Goal: Task Accomplishment & Management: Complete application form

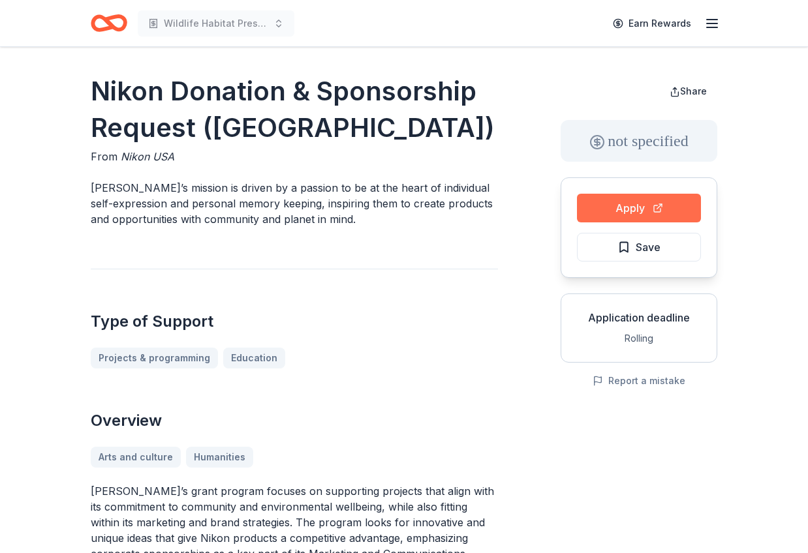
click at [630, 207] on button "Apply" at bounding box center [639, 208] width 124 height 29
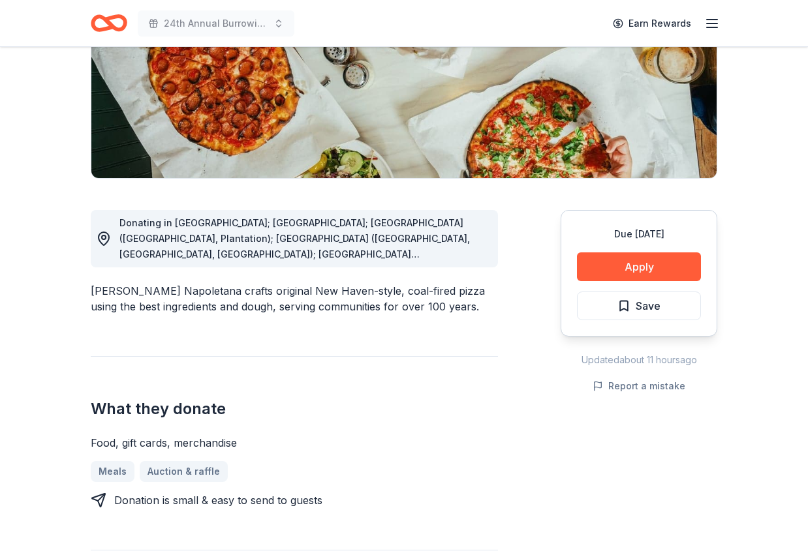
scroll to position [217, 0]
click at [634, 268] on button "Apply" at bounding box center [639, 267] width 124 height 29
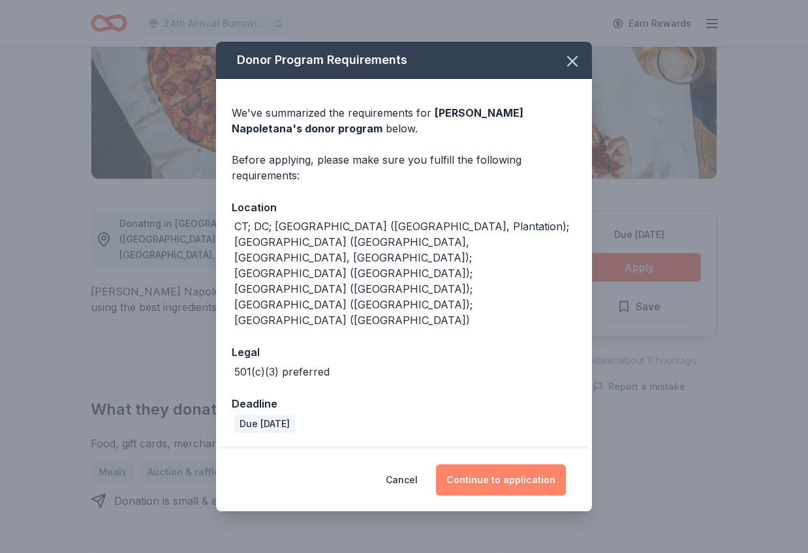
click at [490, 465] on button "Continue to application" at bounding box center [501, 480] width 130 height 31
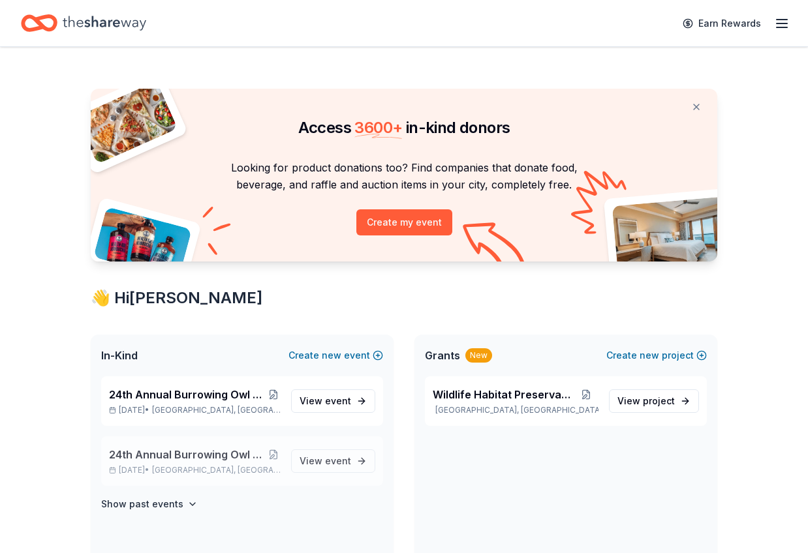
click at [196, 454] on span "24th Annual Burrowing Owl Festival and on-line auction" at bounding box center [187, 455] width 157 height 16
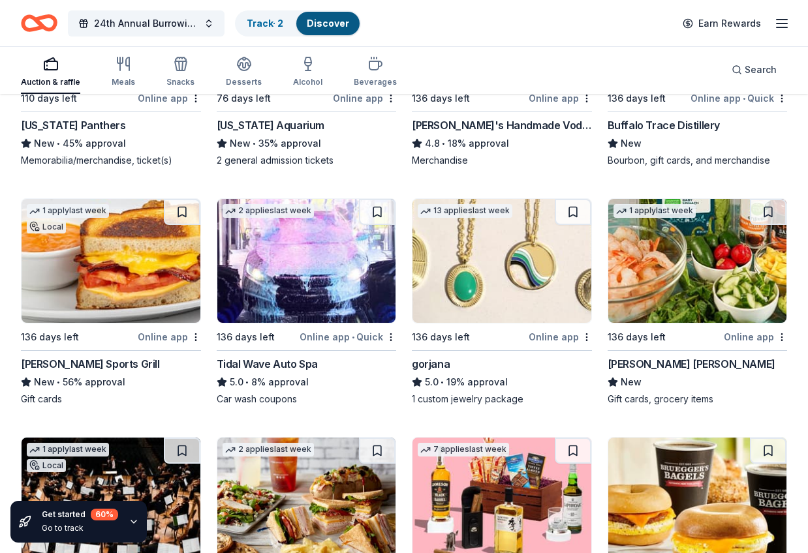
scroll to position [3543, 0]
click at [561, 335] on div "Online app" at bounding box center [560, 337] width 63 height 16
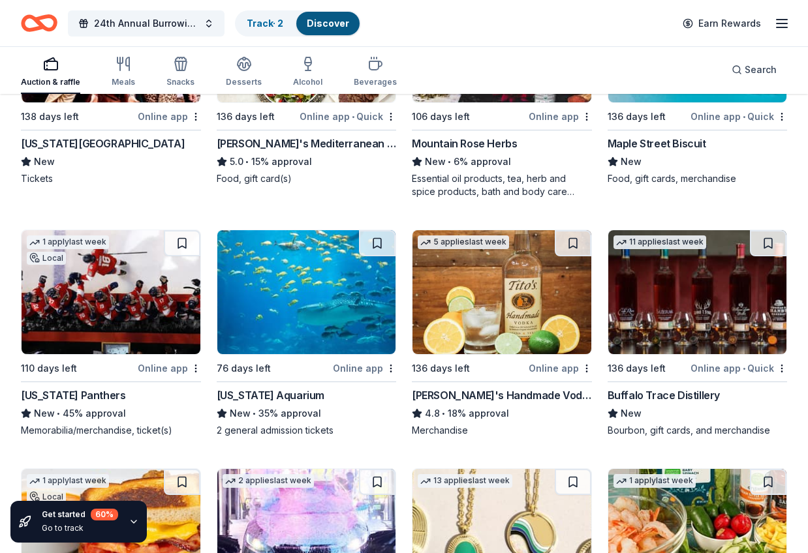
scroll to position [3272, 0]
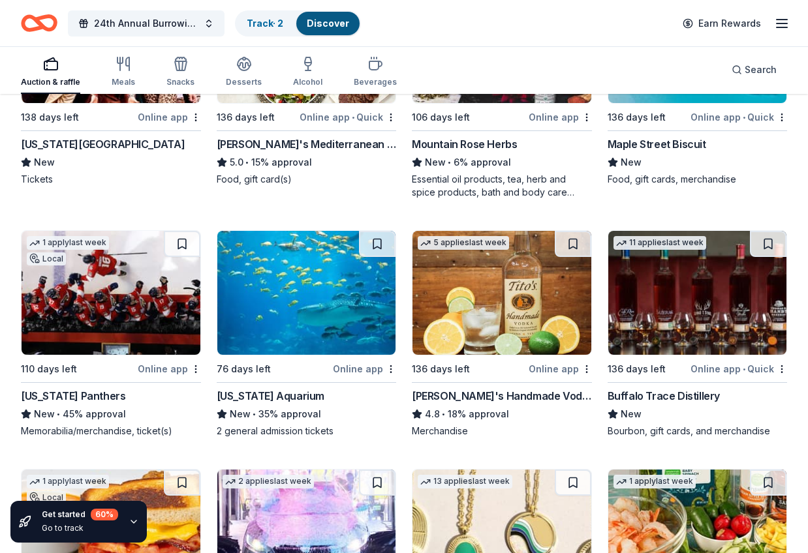
click at [505, 292] on img at bounding box center [502, 293] width 179 height 124
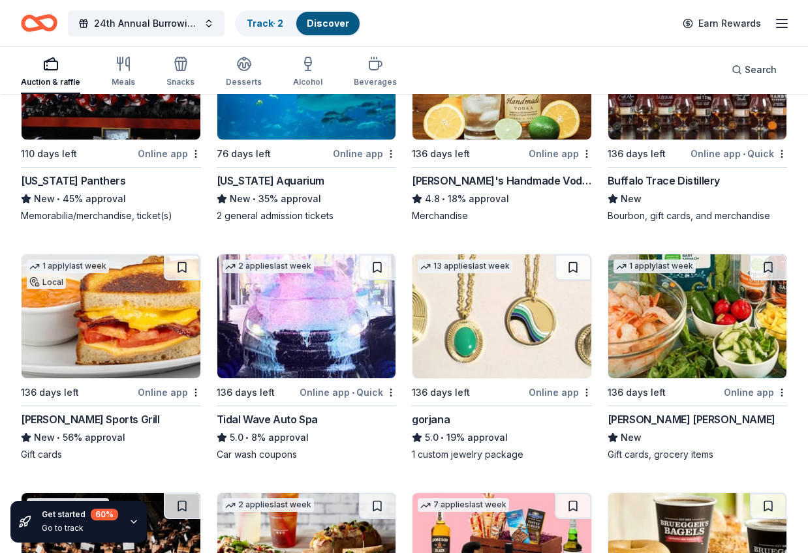
scroll to position [3494, 0]
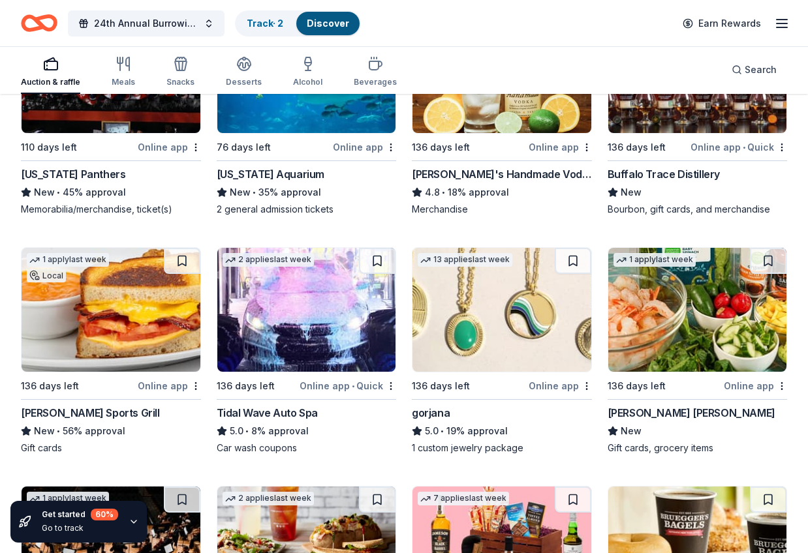
click at [695, 111] on img at bounding box center [697, 71] width 179 height 124
click at [168, 385] on div "Online app" at bounding box center [169, 386] width 63 height 16
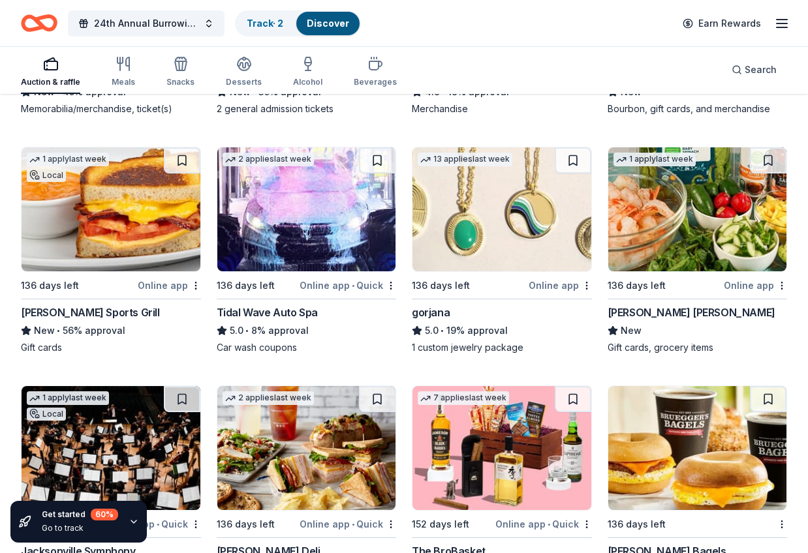
scroll to position [3625, 0]
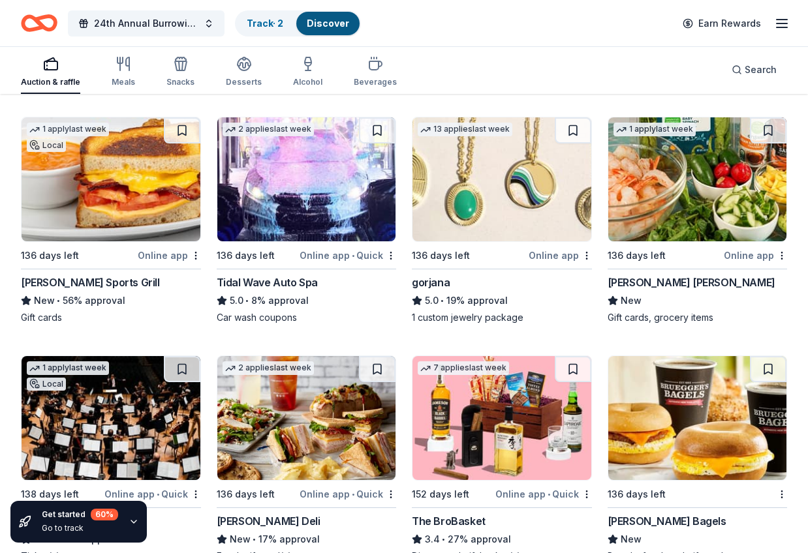
click at [341, 254] on div "Online app • Quick" at bounding box center [348, 255] width 97 height 16
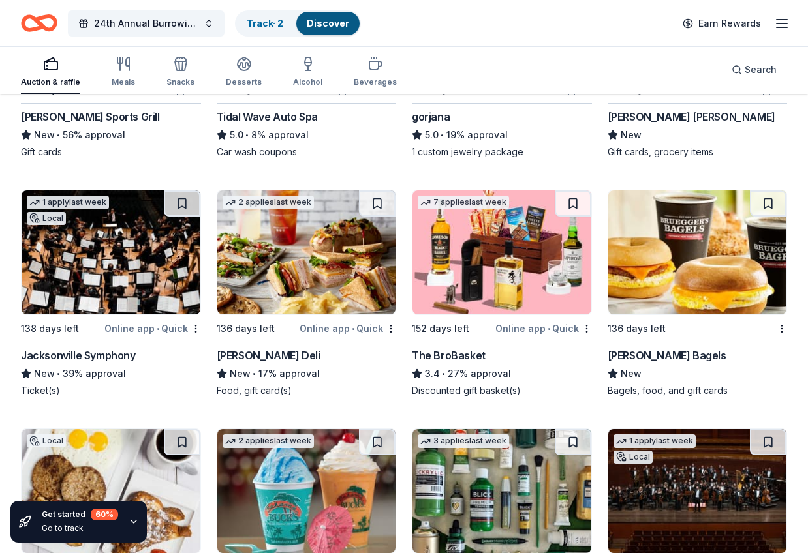
scroll to position [3793, 0]
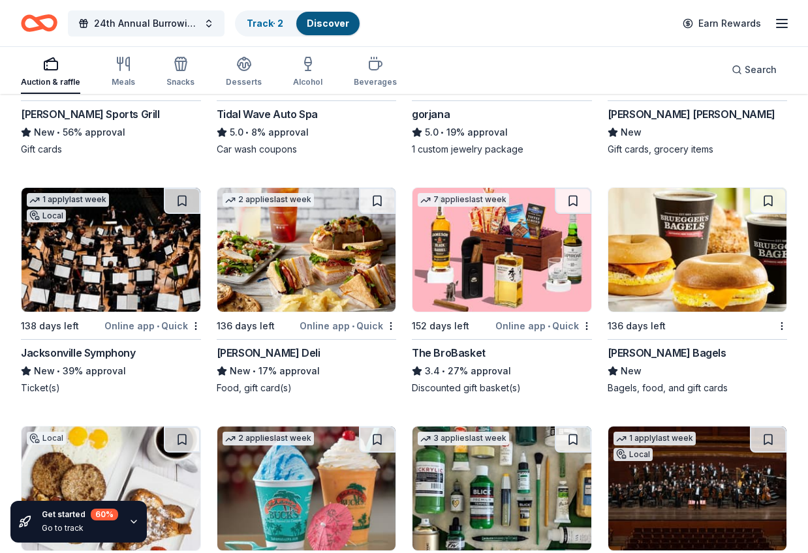
click at [104, 287] on img at bounding box center [111, 250] width 179 height 124
click at [529, 250] on img at bounding box center [502, 250] width 179 height 124
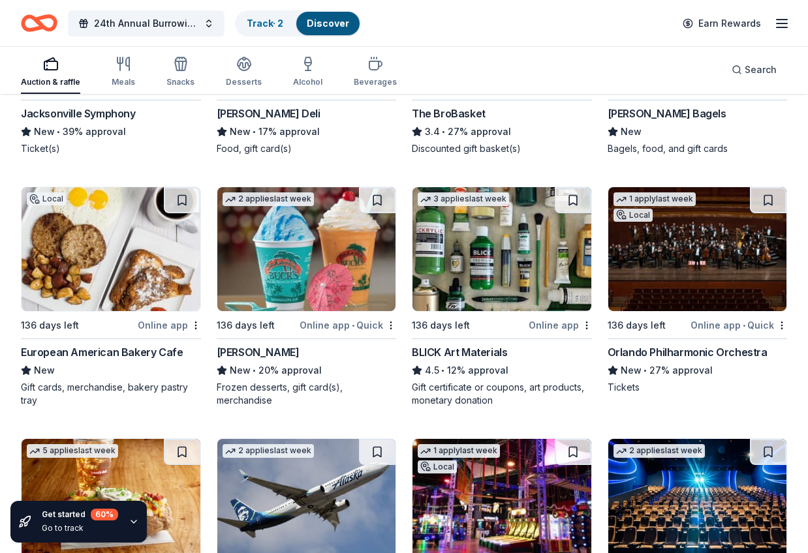
scroll to position [4031, 0]
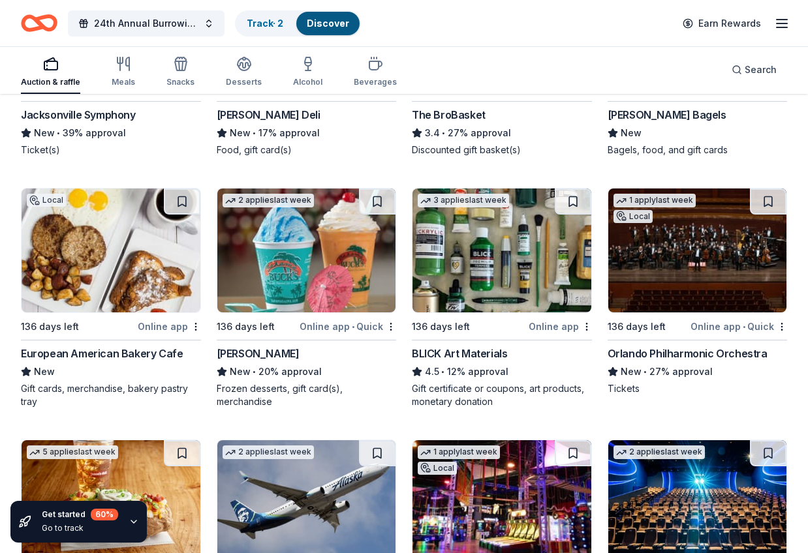
click at [126, 253] on img at bounding box center [111, 251] width 179 height 124
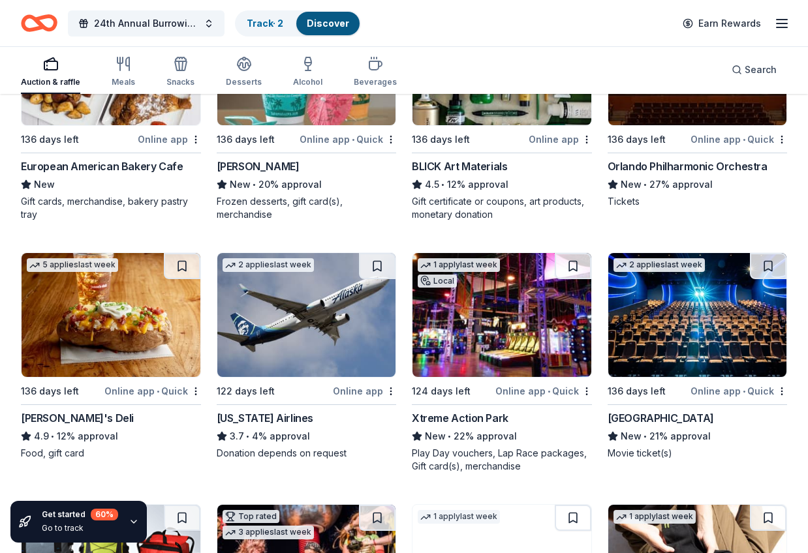
scroll to position [4219, 0]
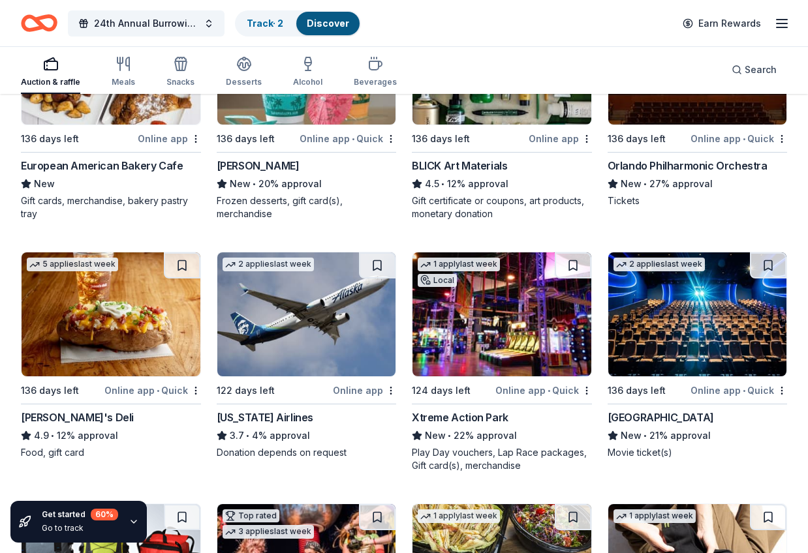
click at [504, 326] on img at bounding box center [502, 315] width 179 height 124
click at [692, 110] on img at bounding box center [697, 63] width 179 height 124
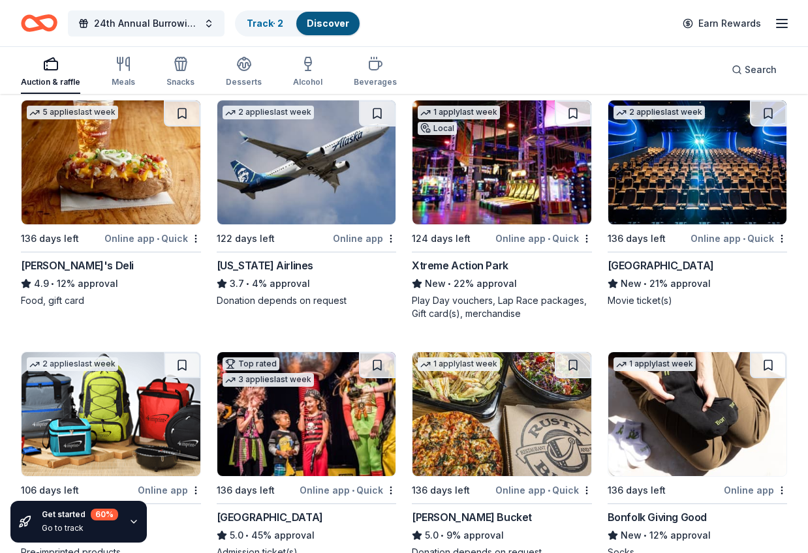
scroll to position [4380, 0]
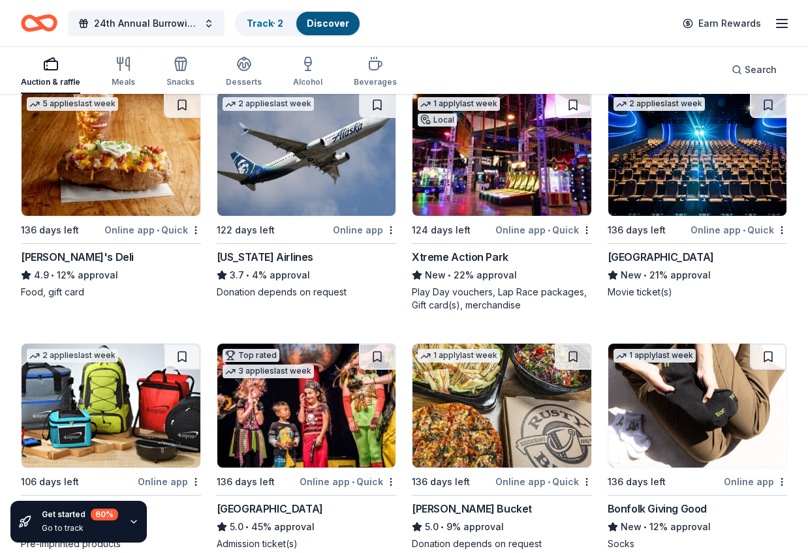
click at [357, 228] on div "Online app" at bounding box center [364, 230] width 63 height 16
click at [684, 176] on img at bounding box center [697, 154] width 179 height 124
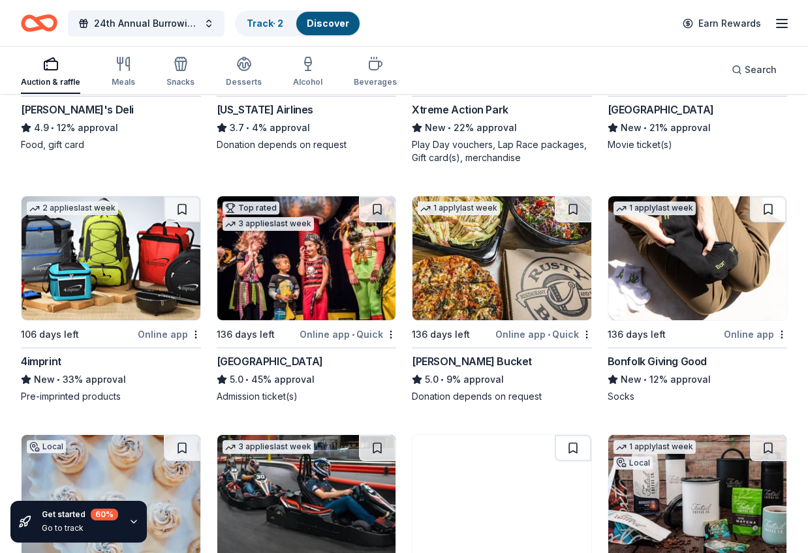
scroll to position [4528, 0]
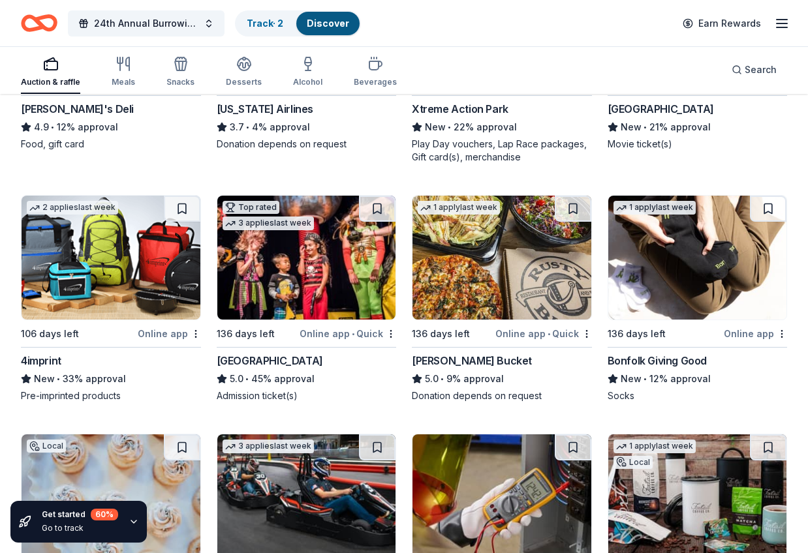
click at [155, 335] on div "Online app" at bounding box center [169, 334] width 63 height 16
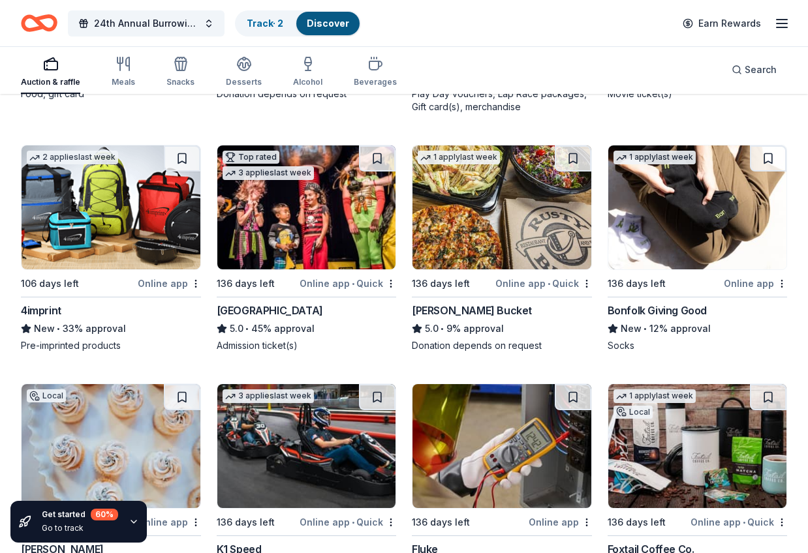
scroll to position [4581, 0]
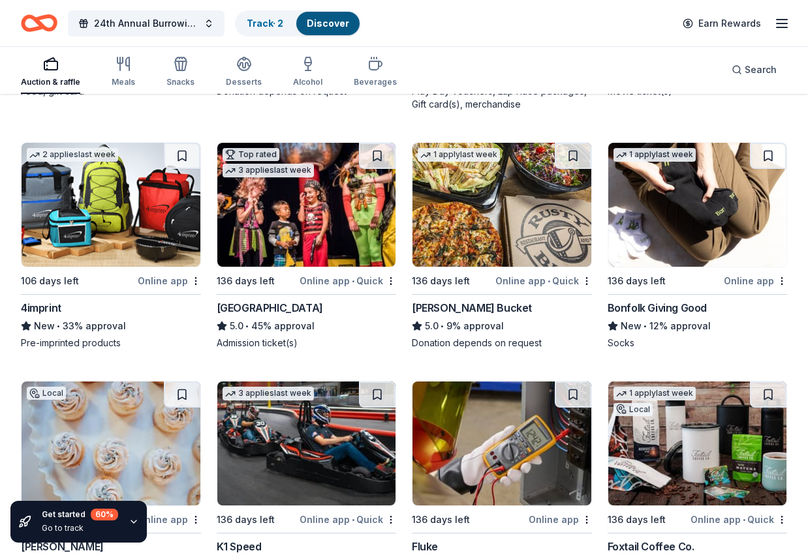
click at [490, 208] on img at bounding box center [502, 205] width 179 height 124
click at [747, 281] on div "Online app" at bounding box center [755, 281] width 63 height 16
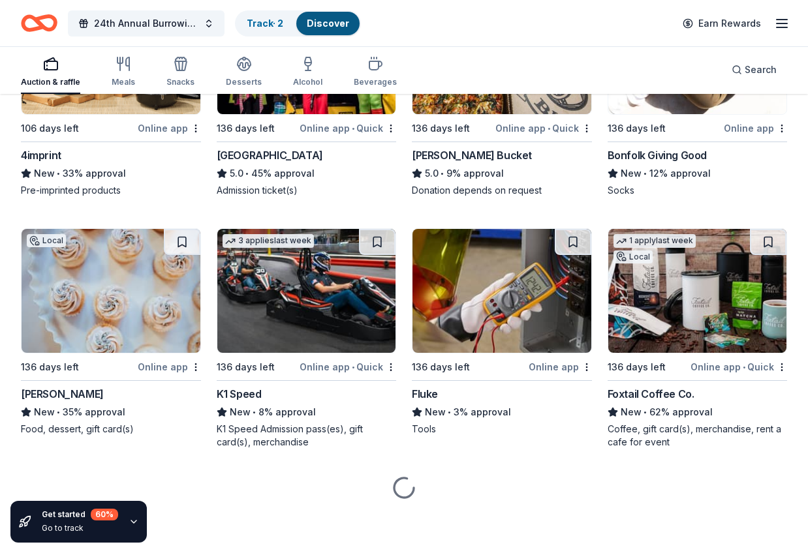
scroll to position [4733, 0]
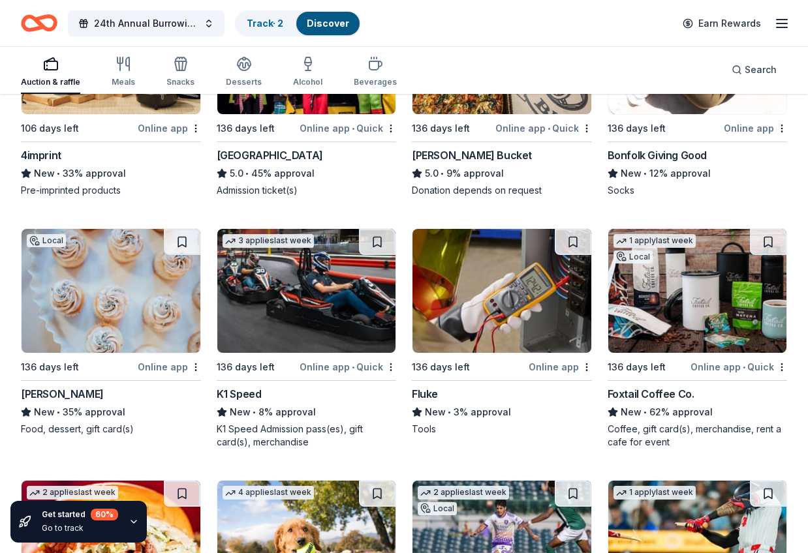
click at [334, 365] on div "Online app • Quick" at bounding box center [348, 367] width 97 height 16
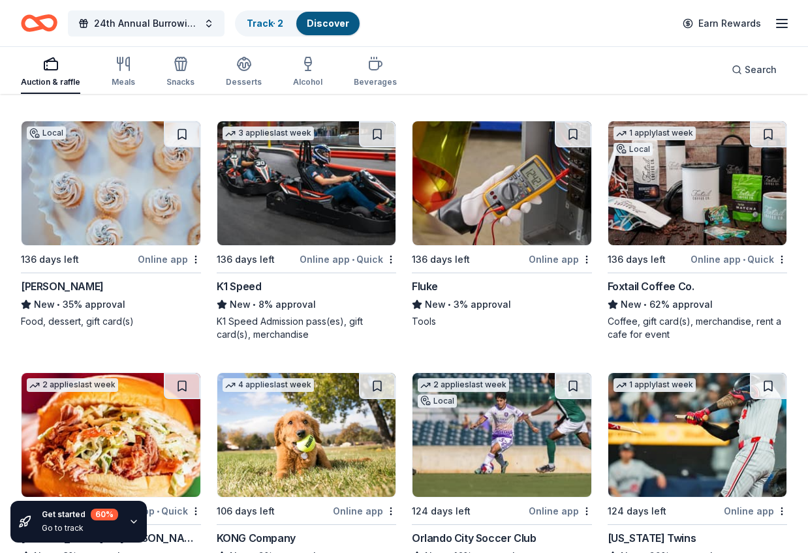
scroll to position [4847, 0]
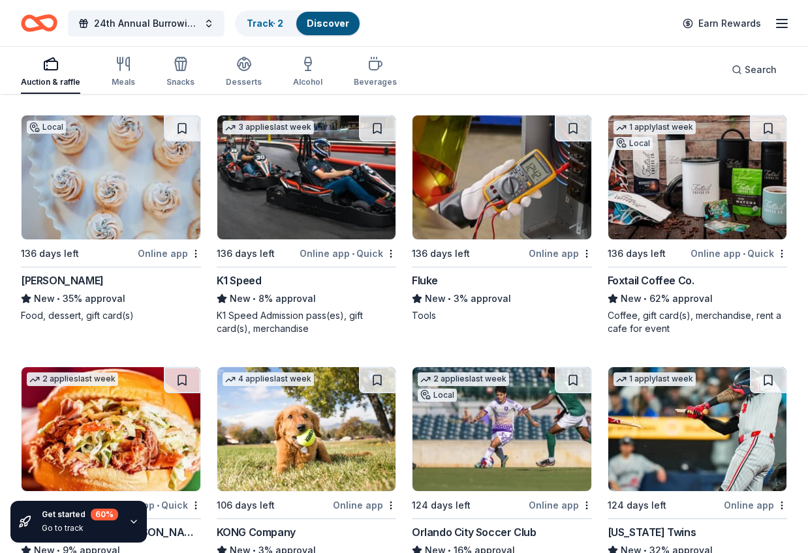
click at [727, 254] on div "Online app • Quick" at bounding box center [739, 253] width 97 height 16
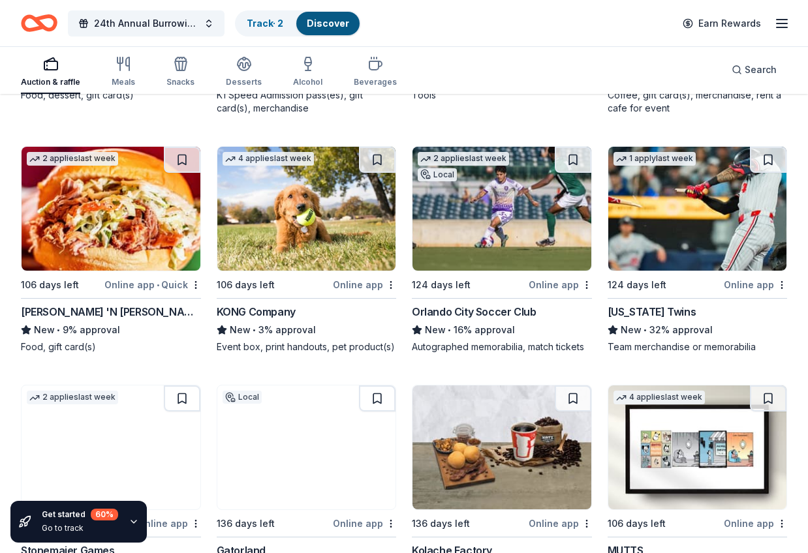
scroll to position [5069, 0]
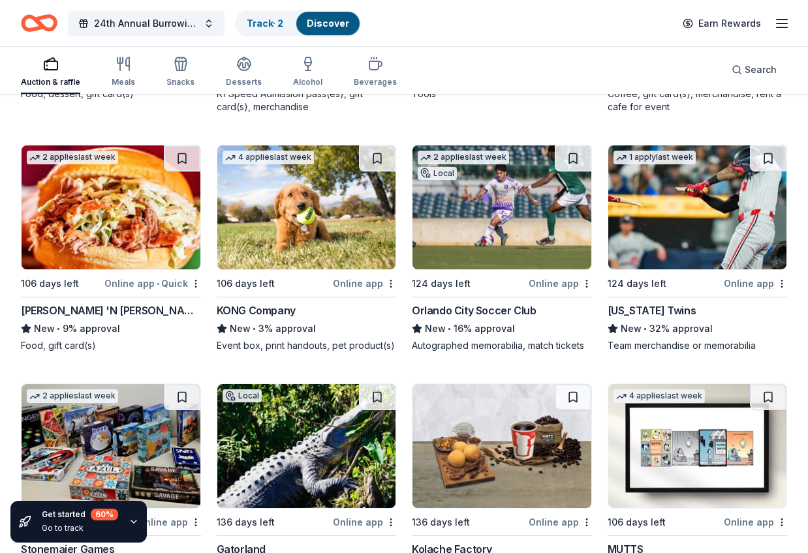
click at [505, 217] on img at bounding box center [502, 208] width 179 height 124
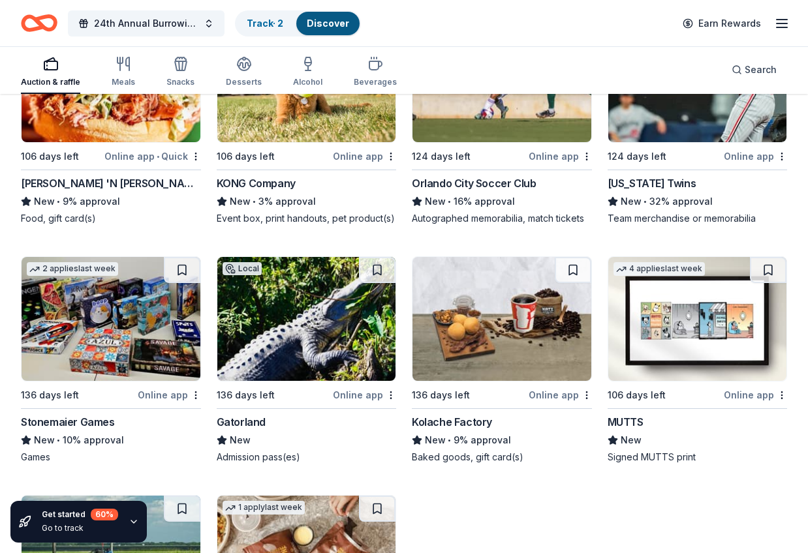
scroll to position [5199, 0]
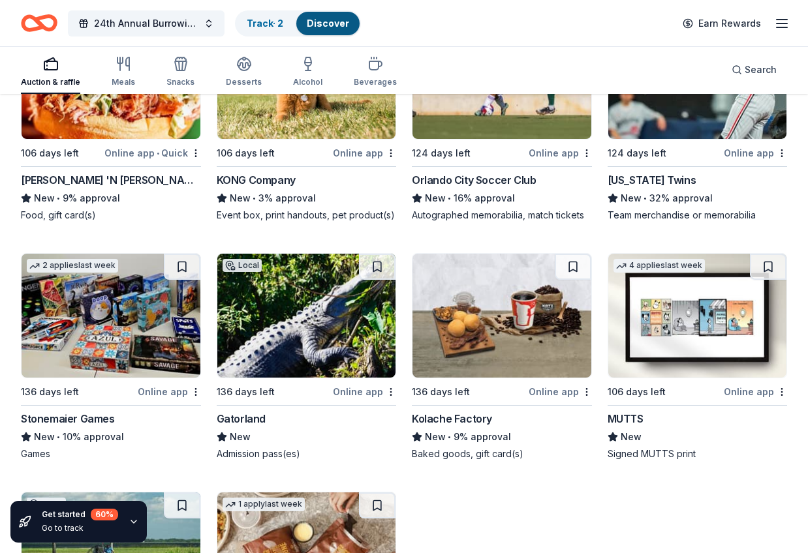
click at [140, 348] on img at bounding box center [111, 316] width 179 height 124
click at [292, 310] on img at bounding box center [306, 316] width 179 height 124
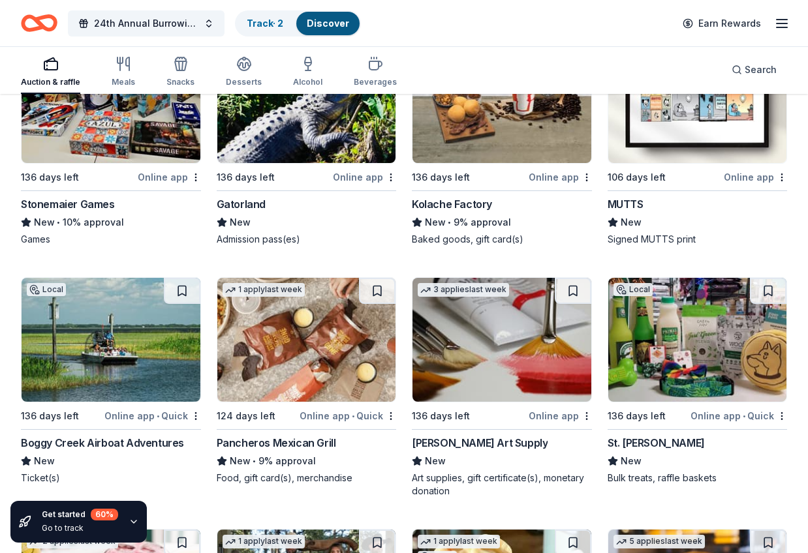
scroll to position [5416, 0]
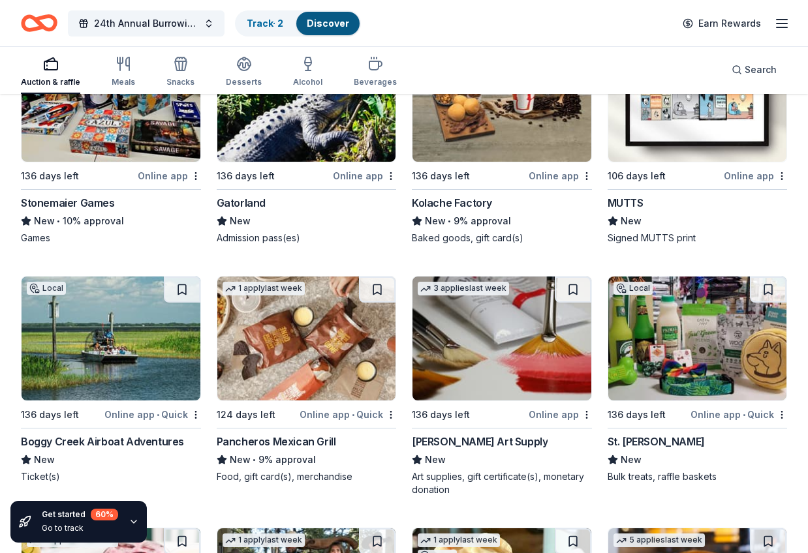
click at [732, 414] on div "Online app • Quick" at bounding box center [739, 415] width 97 height 16
click at [753, 178] on div "Online app" at bounding box center [755, 176] width 63 height 16
click at [161, 413] on div "Online app • Quick" at bounding box center [152, 415] width 97 height 16
click at [282, 346] on img at bounding box center [306, 339] width 179 height 124
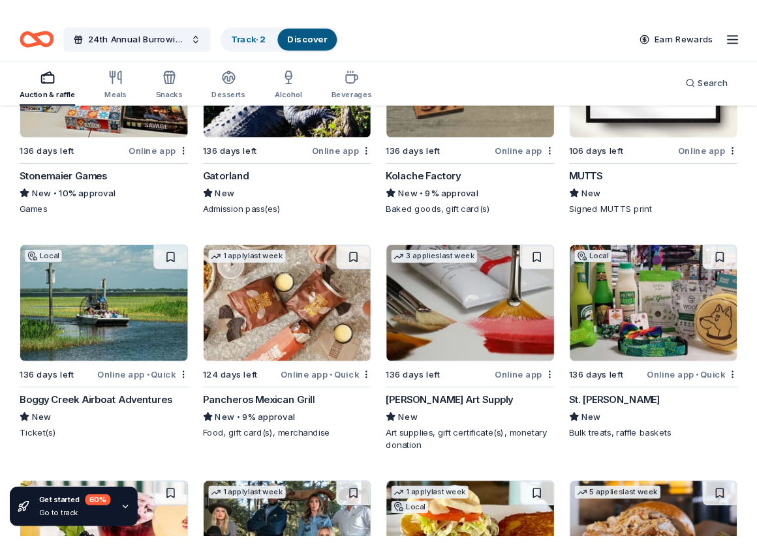
scroll to position [5451, 0]
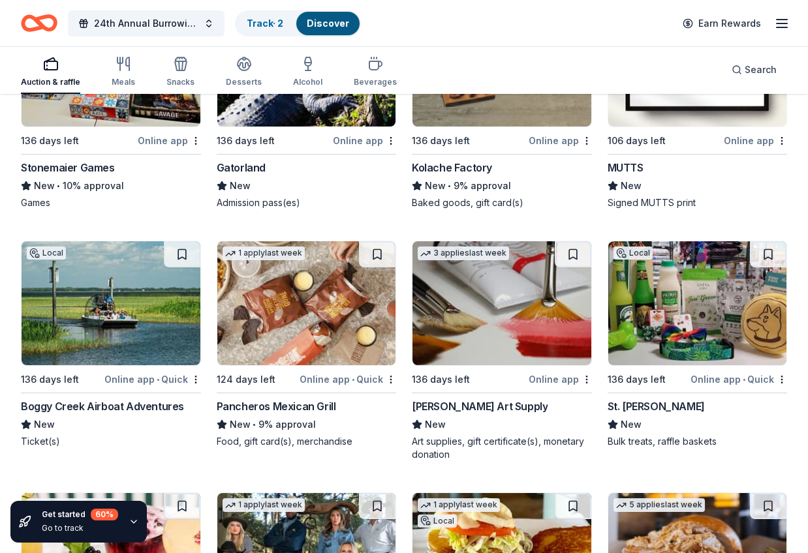
click at [543, 317] on img at bounding box center [502, 304] width 179 height 124
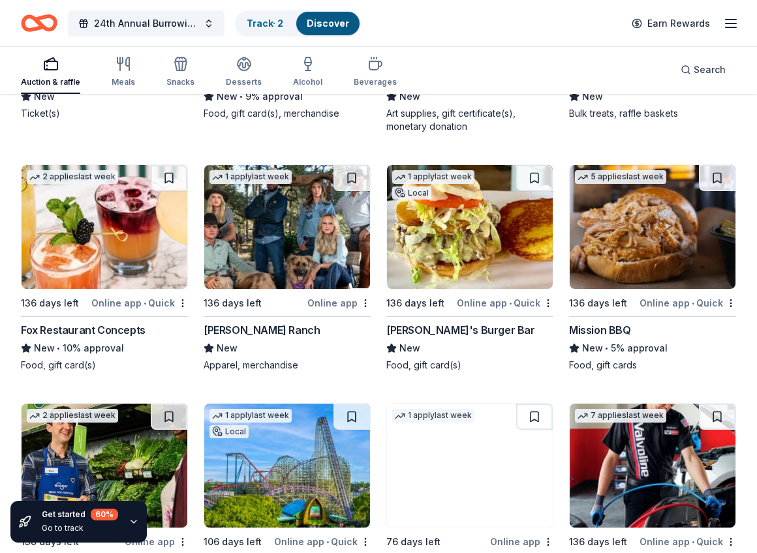
scroll to position [5791, 0]
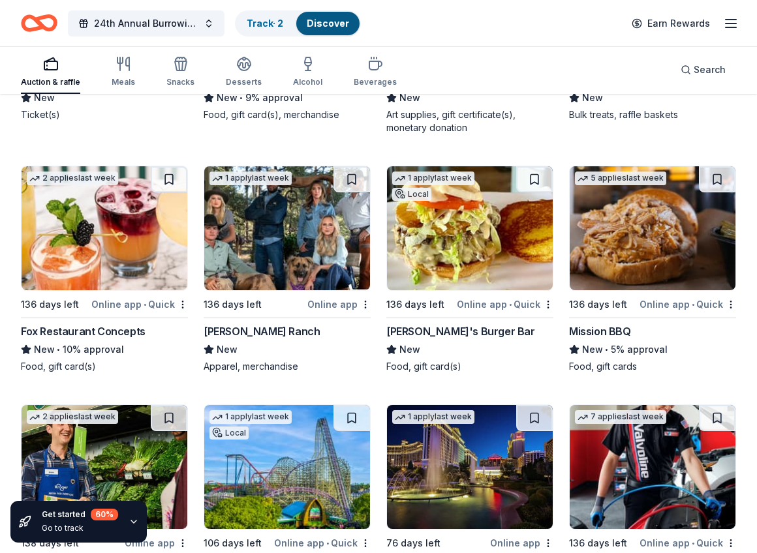
drag, startPoint x: 130, startPoint y: 302, endPoint x: 159, endPoint y: 292, distance: 31.2
click at [131, 302] on div "Online app • Quick" at bounding box center [139, 304] width 97 height 16
click at [291, 238] on img at bounding box center [287, 228] width 166 height 124
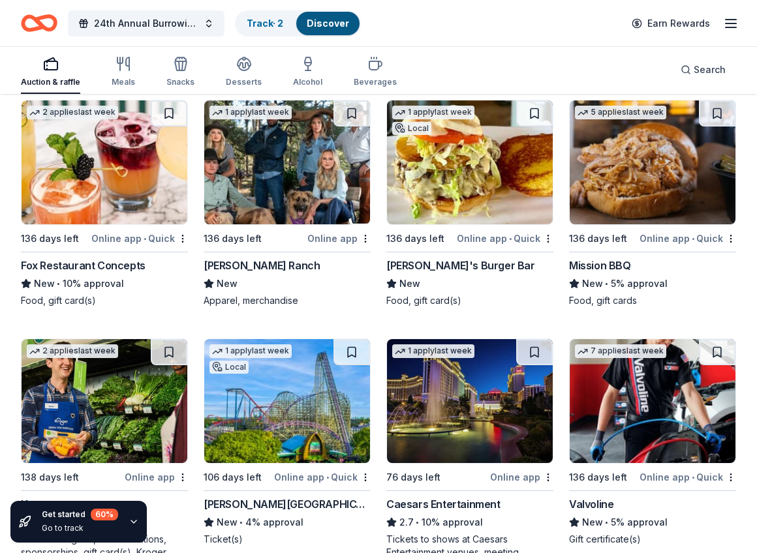
scroll to position [5867, 0]
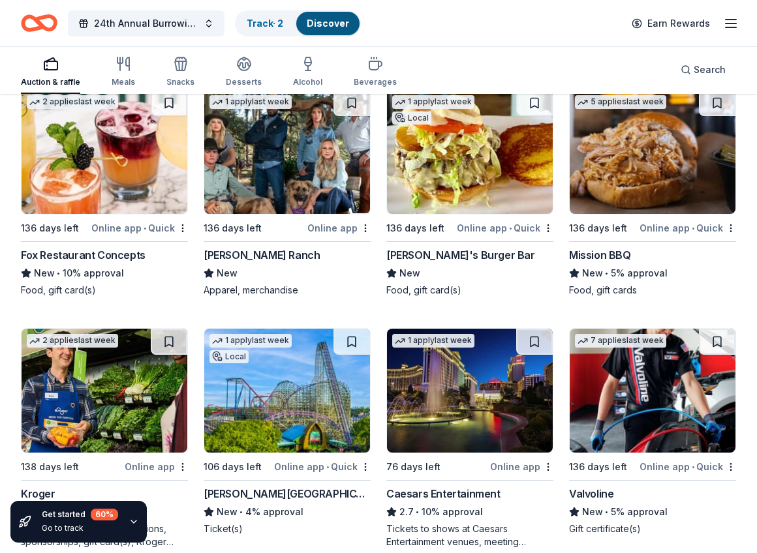
click at [682, 230] on div "Online app • Quick" at bounding box center [688, 228] width 97 height 16
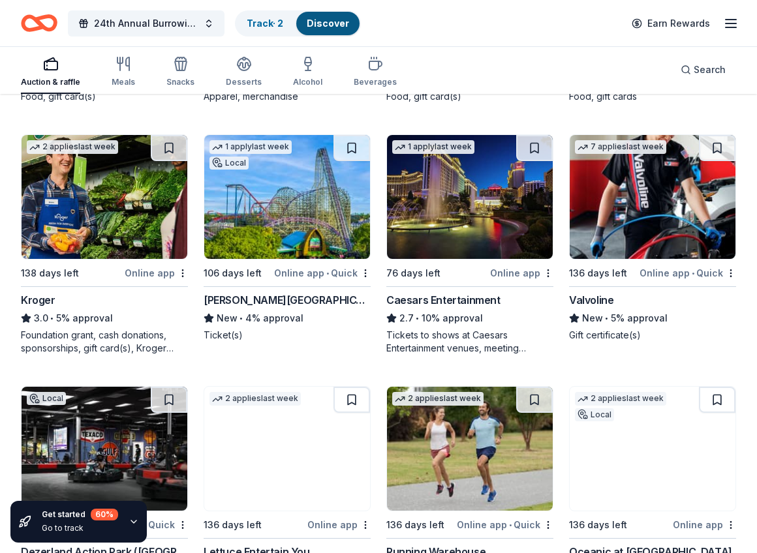
scroll to position [6062, 0]
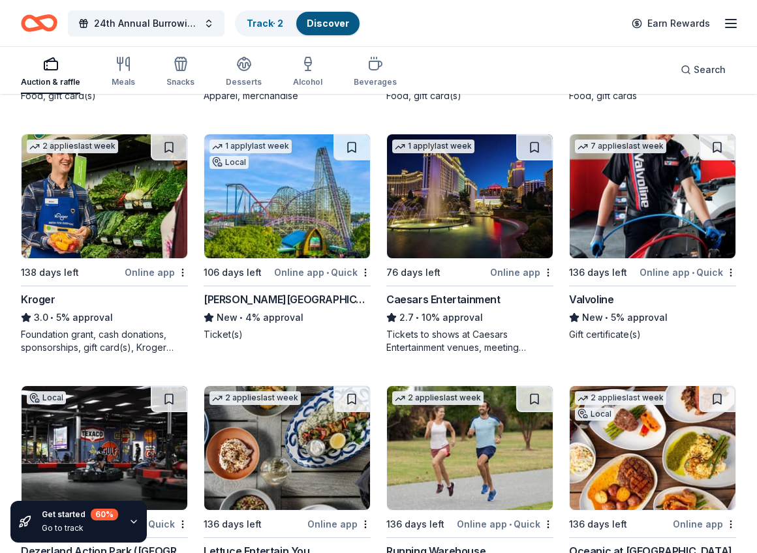
click at [312, 198] on img at bounding box center [287, 196] width 166 height 124
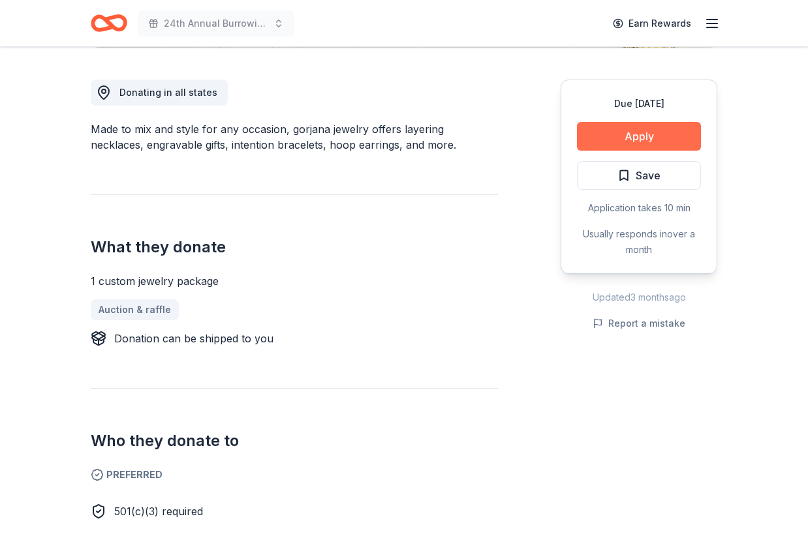
scroll to position [350, 0]
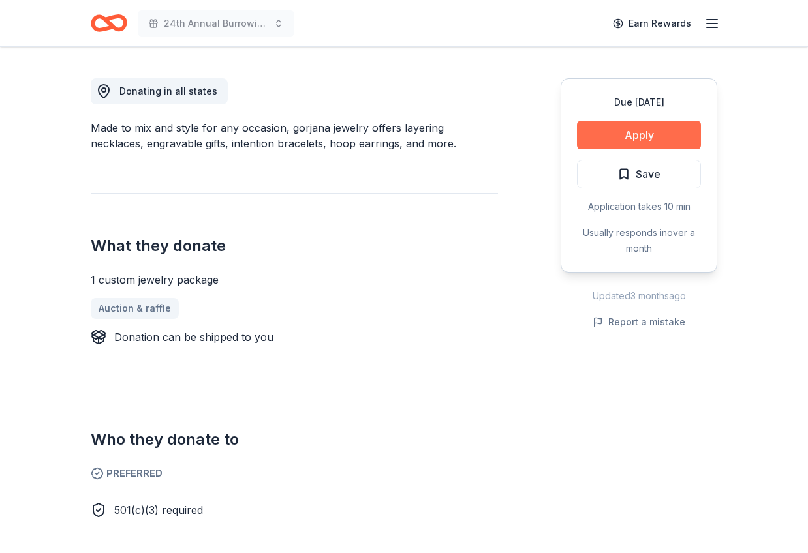
click at [644, 144] on button "Apply" at bounding box center [639, 135] width 124 height 29
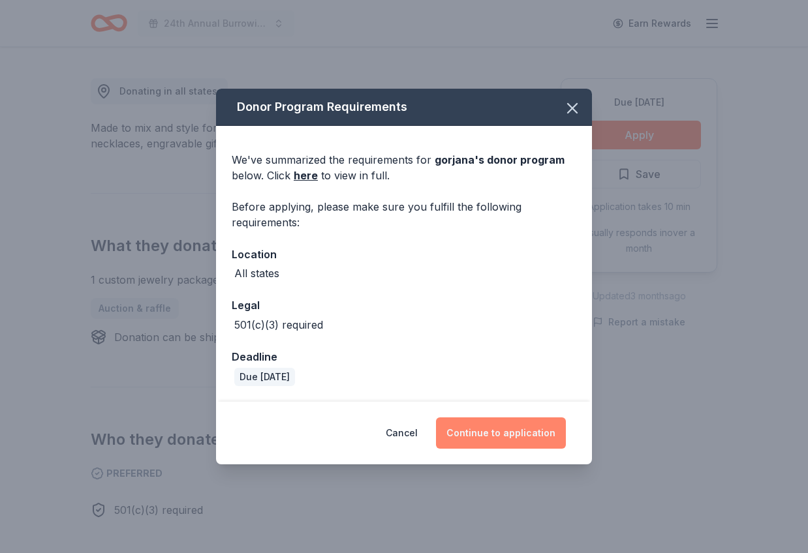
drag, startPoint x: 501, startPoint y: 433, endPoint x: 497, endPoint y: 428, distance: 7.4
click at [501, 433] on button "Continue to application" at bounding box center [501, 433] width 130 height 31
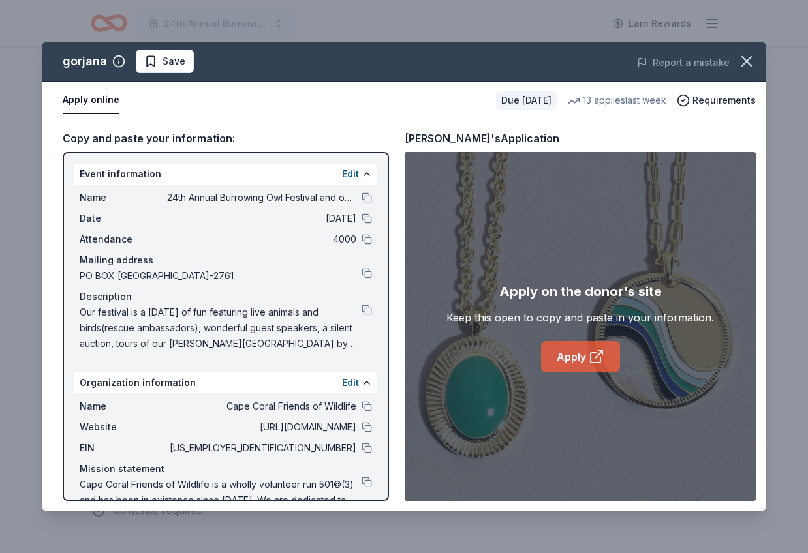
click at [569, 359] on link "Apply" at bounding box center [580, 356] width 79 height 31
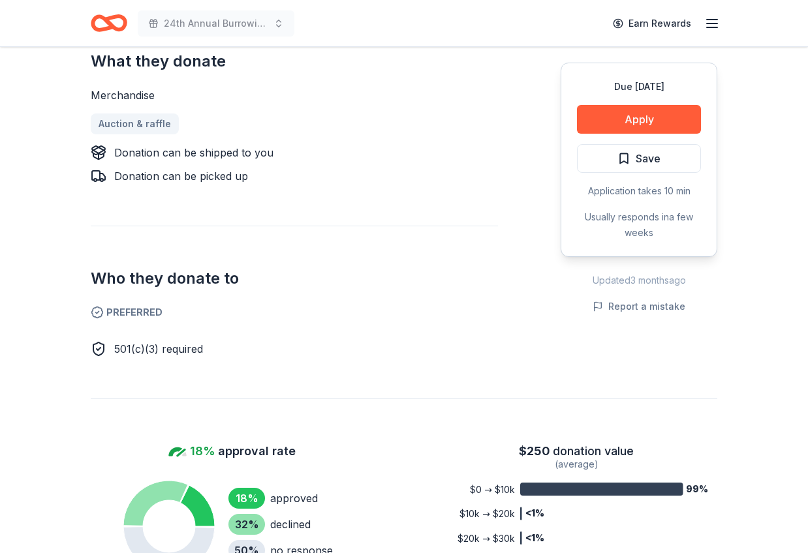
scroll to position [567, 0]
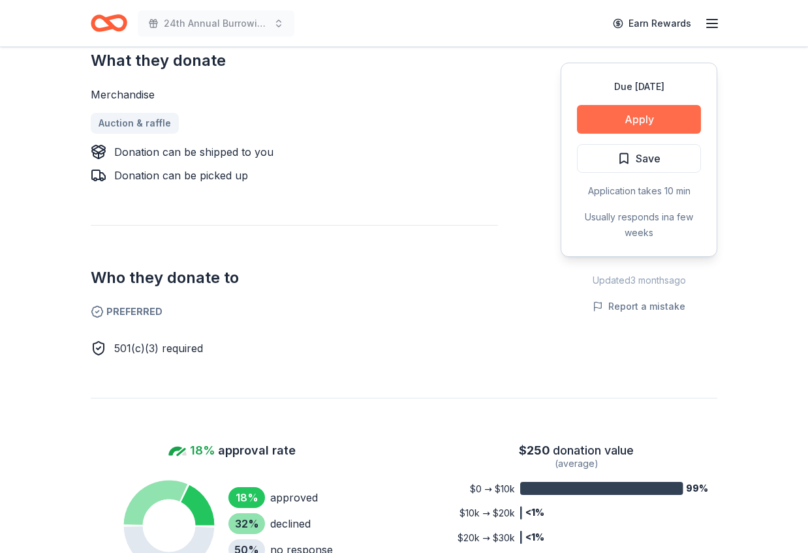
click at [636, 119] on button "Apply" at bounding box center [639, 119] width 124 height 29
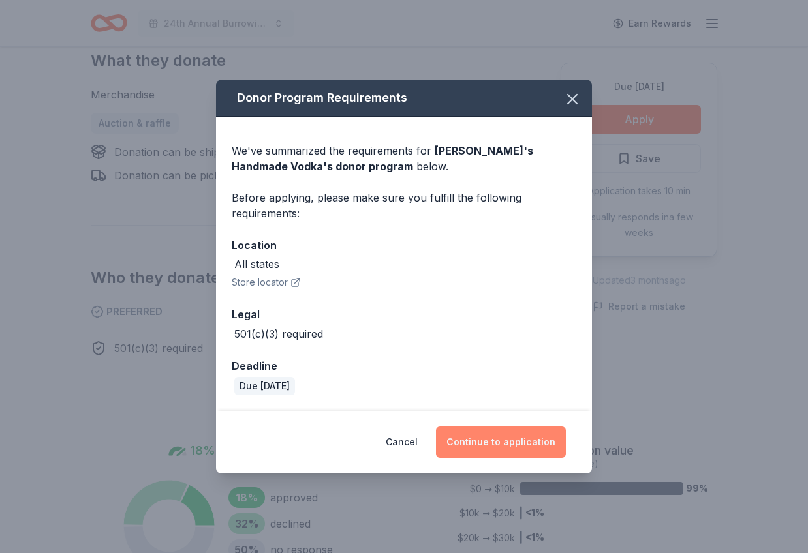
click at [470, 438] on button "Continue to application" at bounding box center [501, 442] width 130 height 31
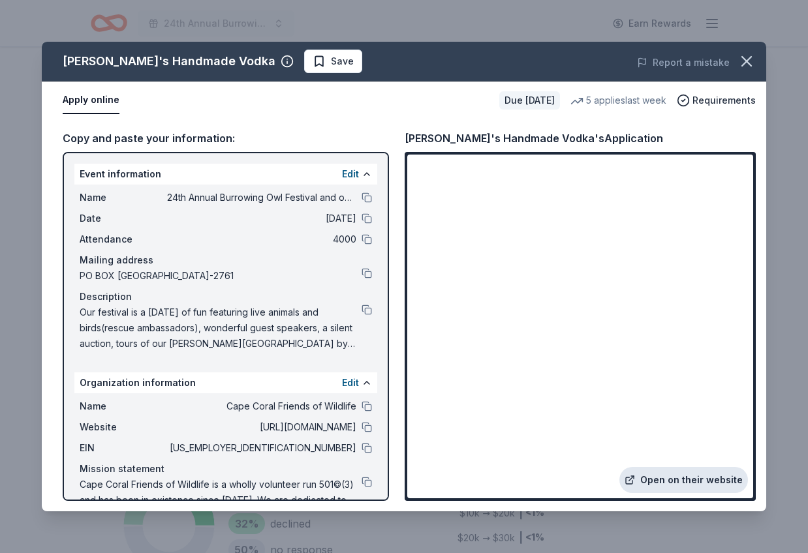
click at [691, 480] on link "Open on their website" at bounding box center [683, 480] width 129 height 26
click at [678, 480] on link "Open on their website" at bounding box center [683, 480] width 129 height 26
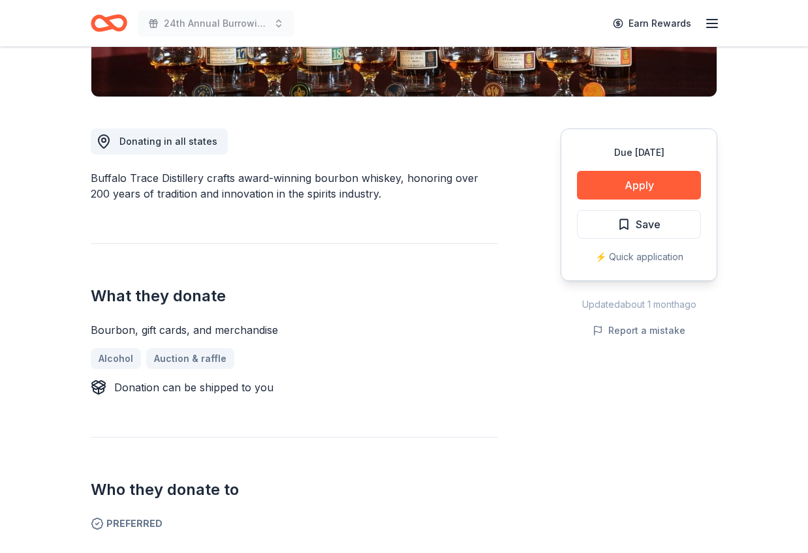
scroll to position [301, 0]
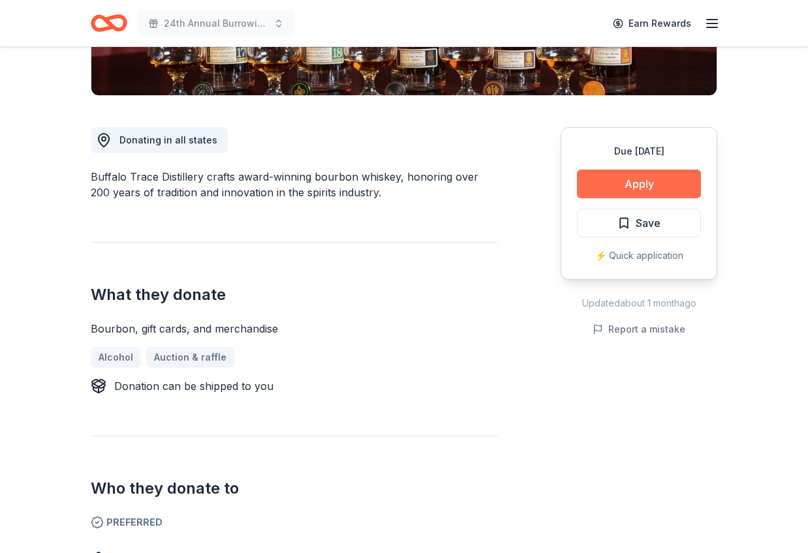
click at [644, 183] on button "Apply" at bounding box center [639, 184] width 124 height 29
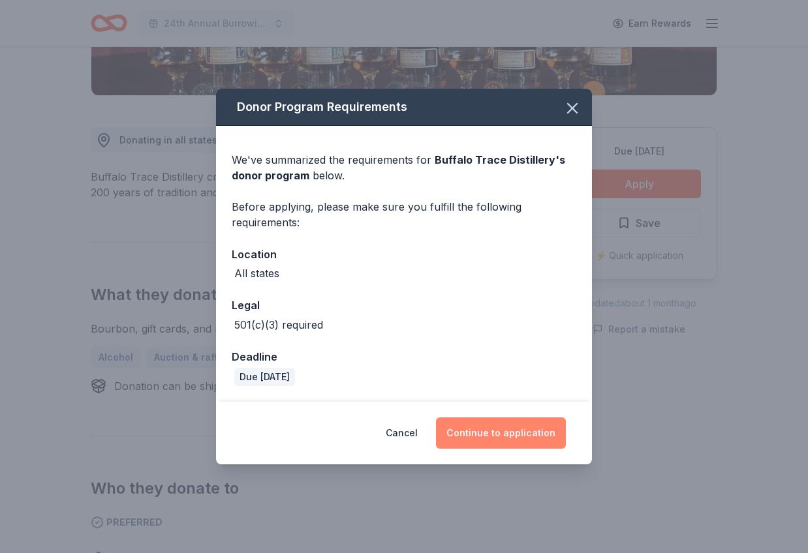
click at [512, 439] on button "Continue to application" at bounding box center [501, 433] width 130 height 31
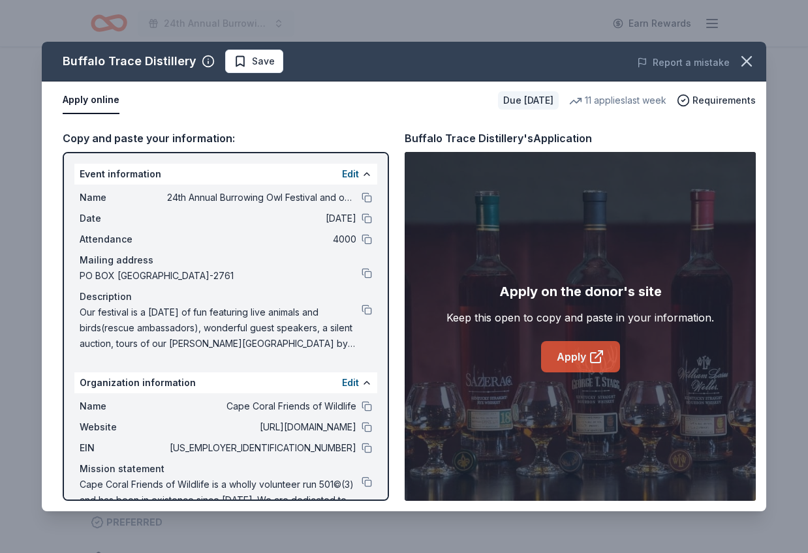
click at [572, 358] on link "Apply" at bounding box center [580, 356] width 79 height 31
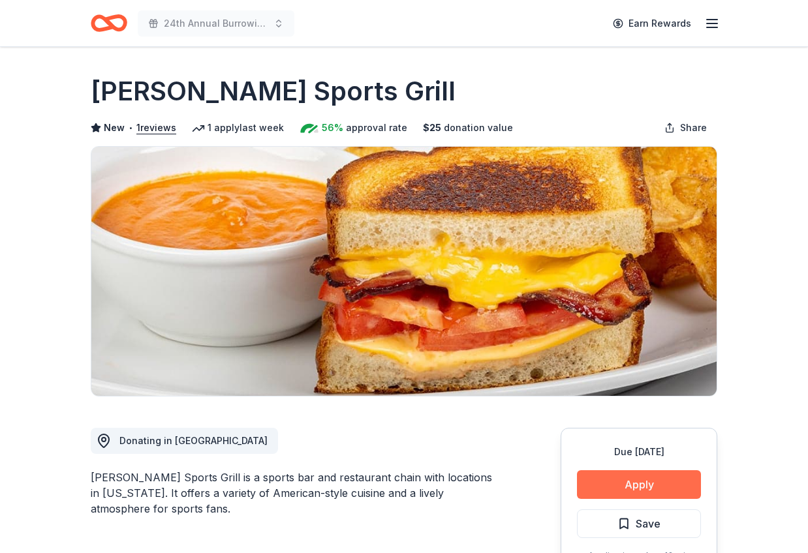
click at [647, 486] on button "Apply" at bounding box center [639, 485] width 124 height 29
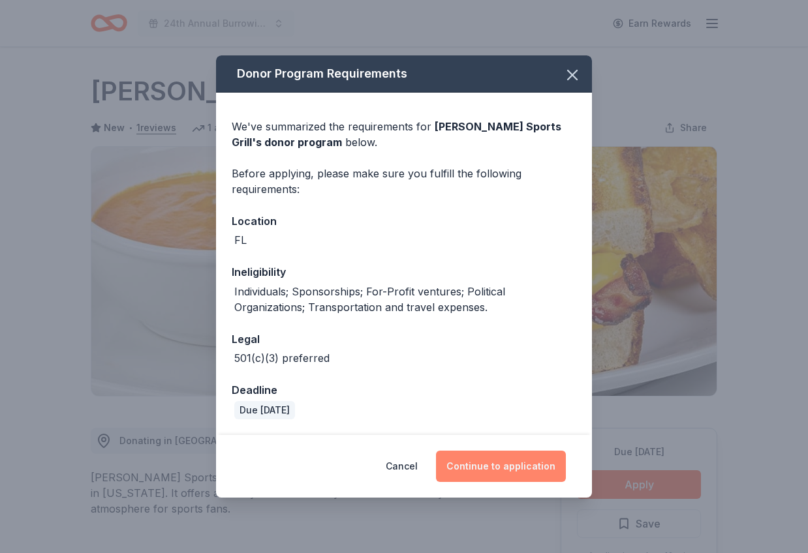
click at [495, 470] on button "Continue to application" at bounding box center [501, 466] width 130 height 31
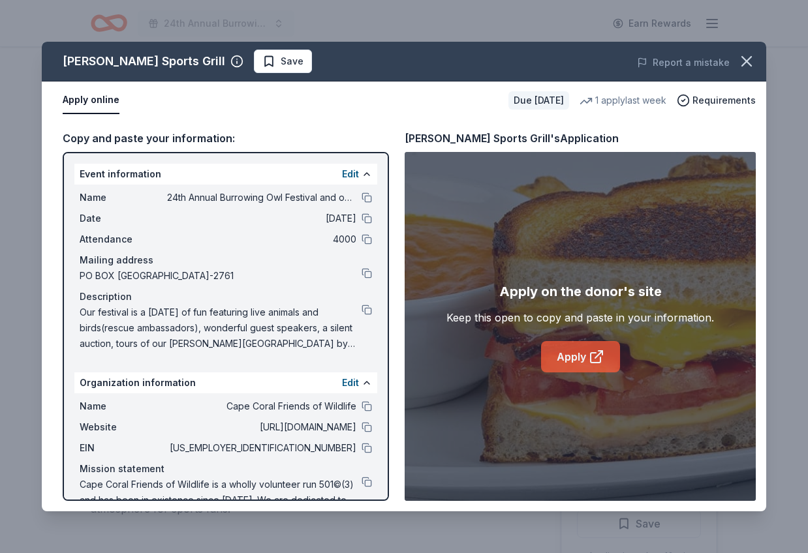
click at [579, 358] on link "Apply" at bounding box center [580, 356] width 79 height 31
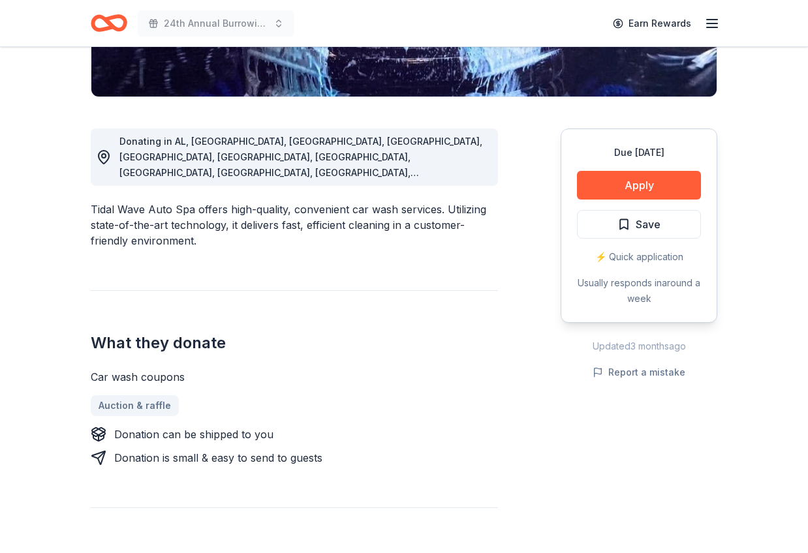
scroll to position [302, 0]
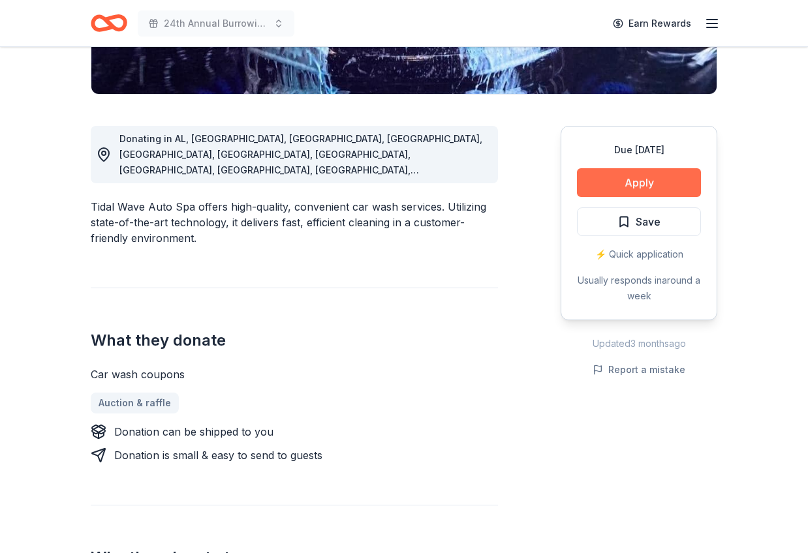
click at [649, 183] on button "Apply" at bounding box center [639, 182] width 124 height 29
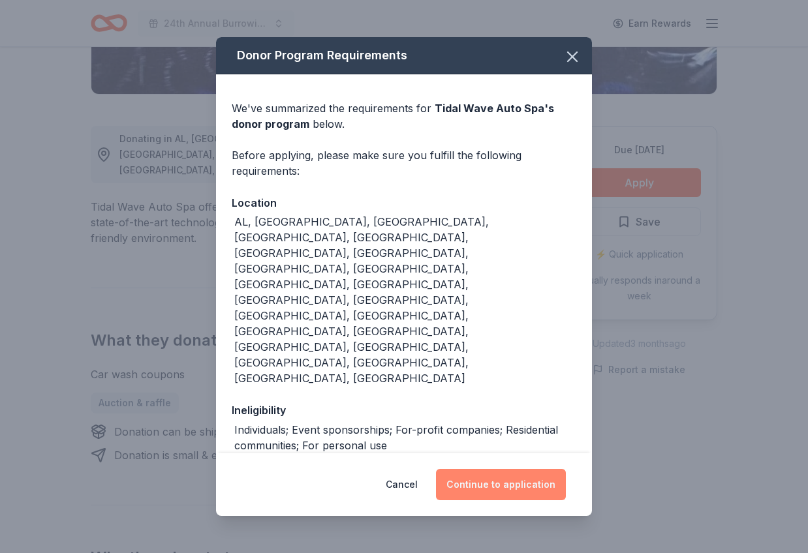
click at [501, 471] on button "Continue to application" at bounding box center [501, 484] width 130 height 31
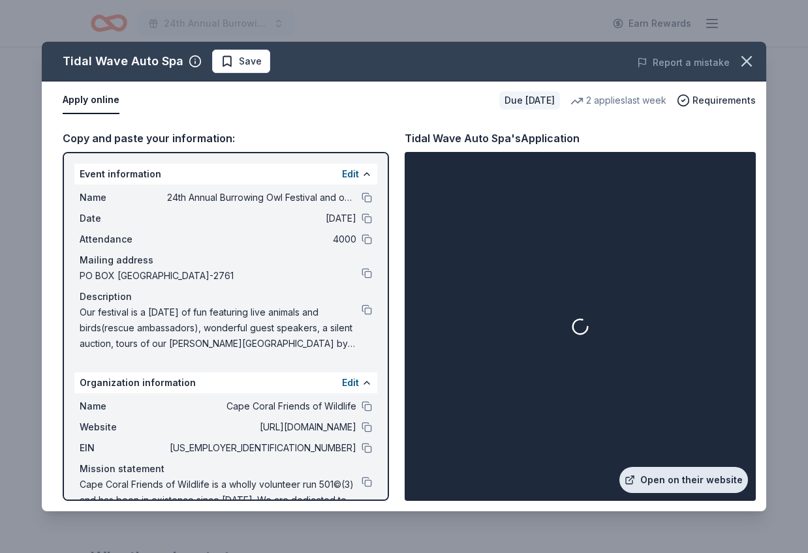
click at [685, 483] on link "Open on their website" at bounding box center [683, 480] width 129 height 26
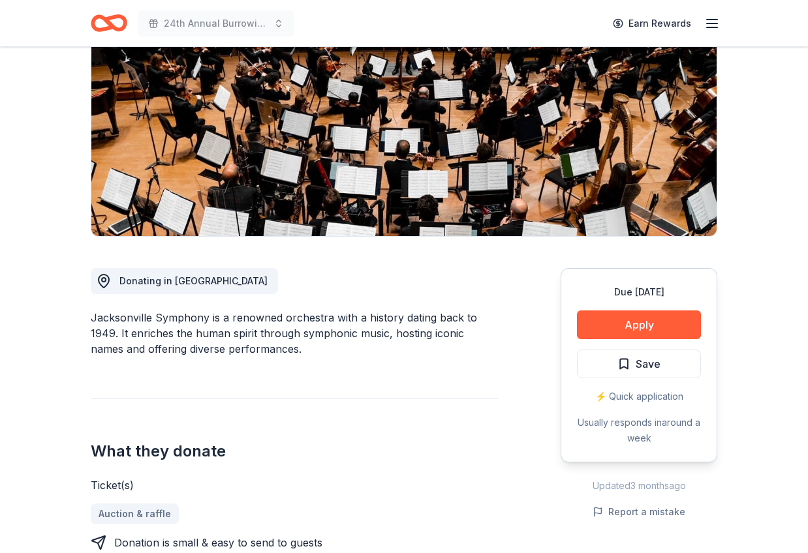
scroll to position [178, 0]
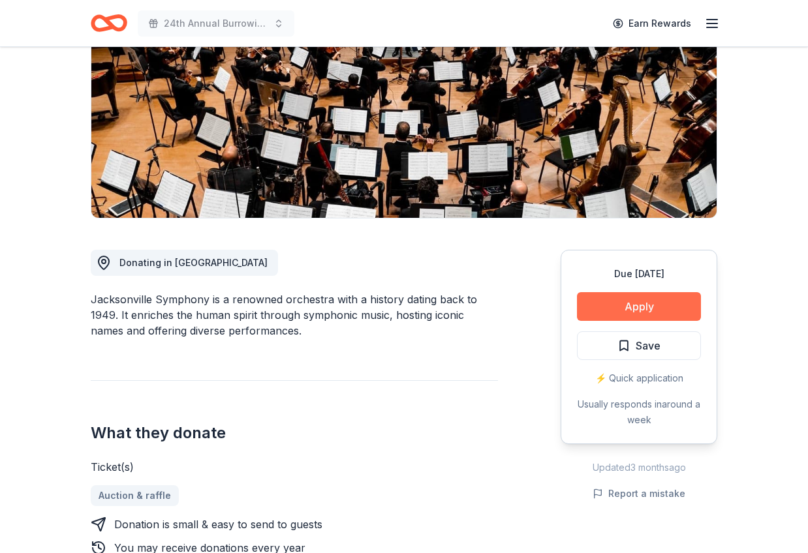
click at [641, 309] on button "Apply" at bounding box center [639, 306] width 124 height 29
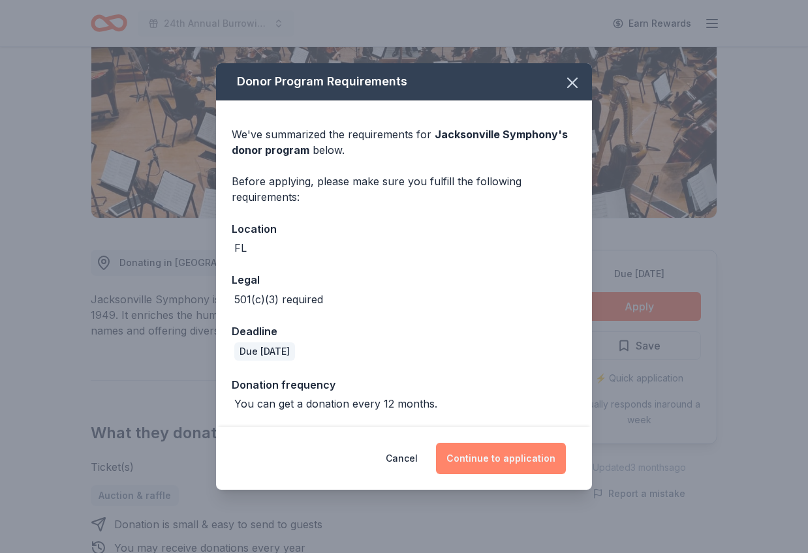
click at [501, 460] on button "Continue to application" at bounding box center [501, 458] width 130 height 31
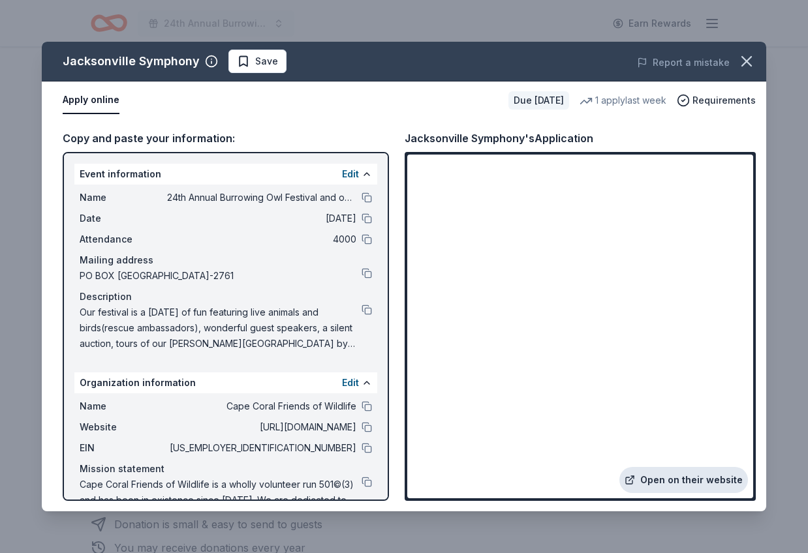
click at [666, 480] on link "Open on their website" at bounding box center [683, 480] width 129 height 26
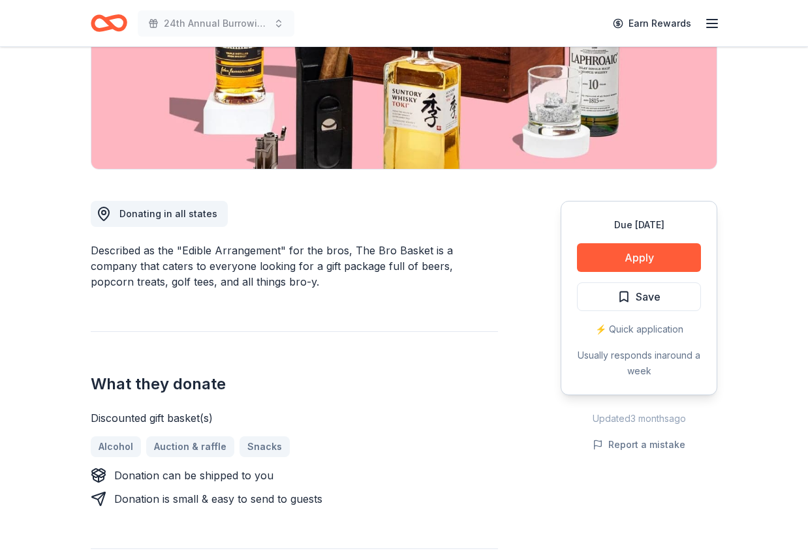
scroll to position [229, 0]
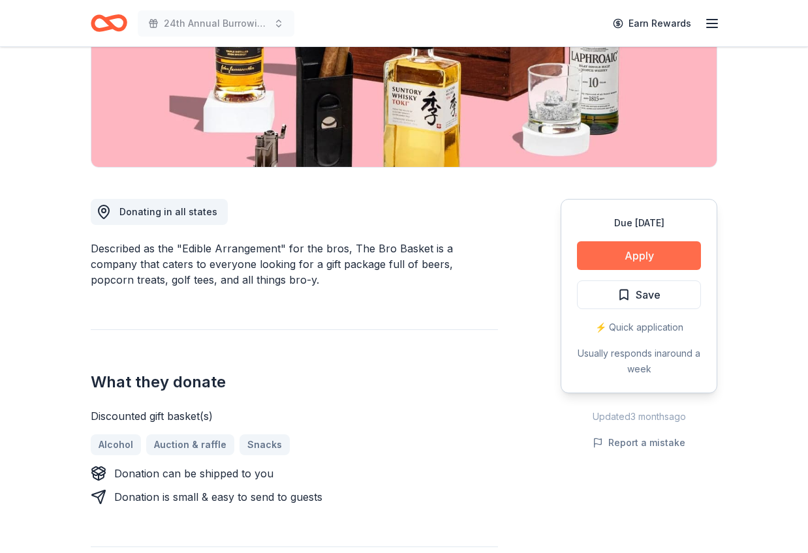
click at [647, 260] on button "Apply" at bounding box center [639, 256] width 124 height 29
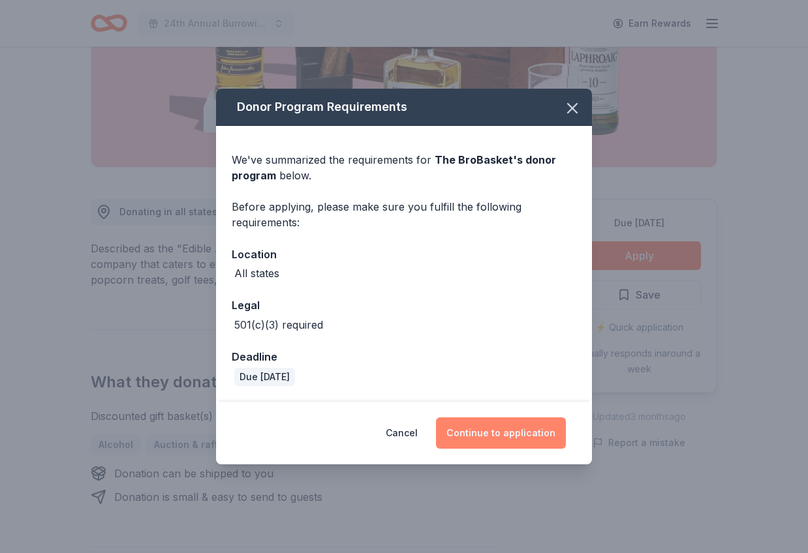
click at [485, 433] on button "Continue to application" at bounding box center [501, 433] width 130 height 31
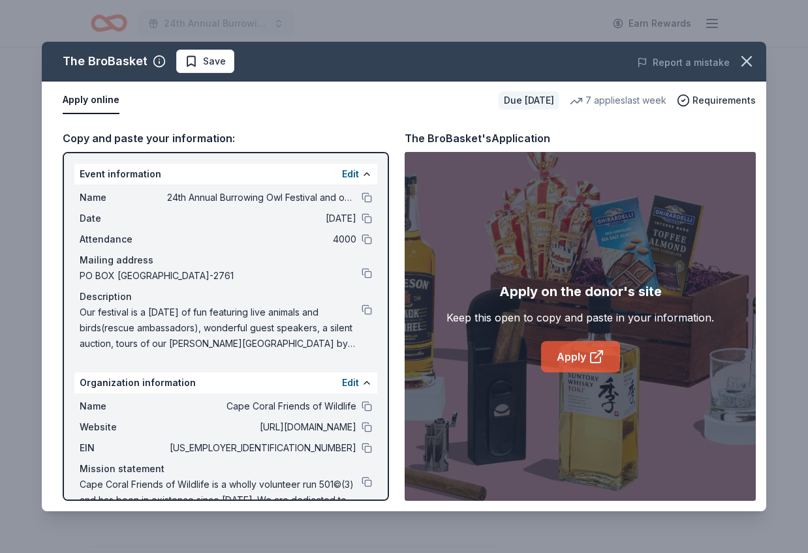
click at [570, 358] on link "Apply" at bounding box center [580, 356] width 79 height 31
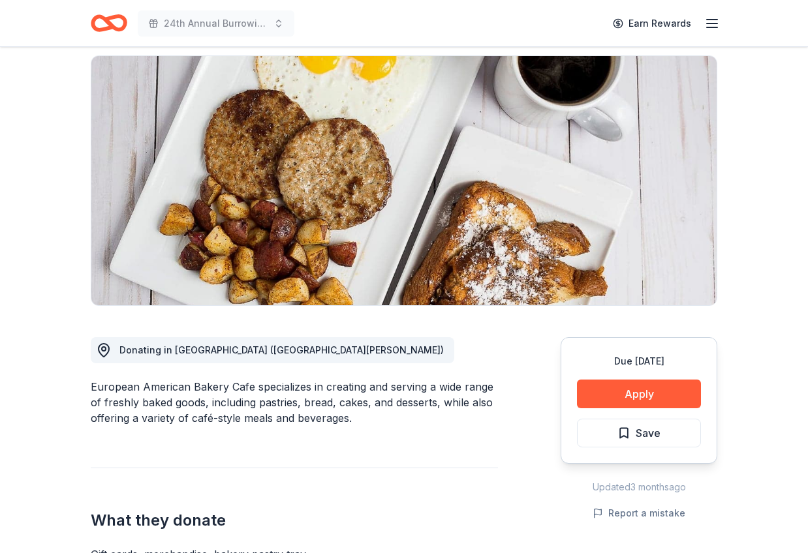
scroll to position [92, 0]
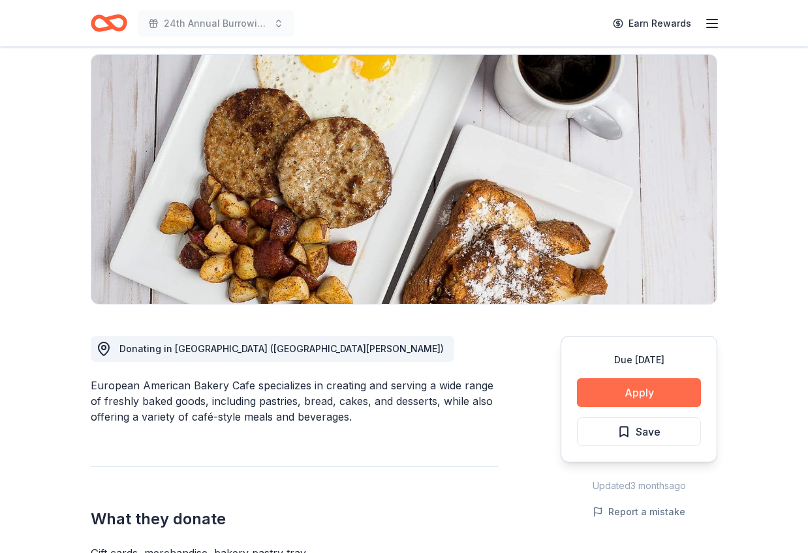
click at [650, 392] on button "Apply" at bounding box center [639, 393] width 124 height 29
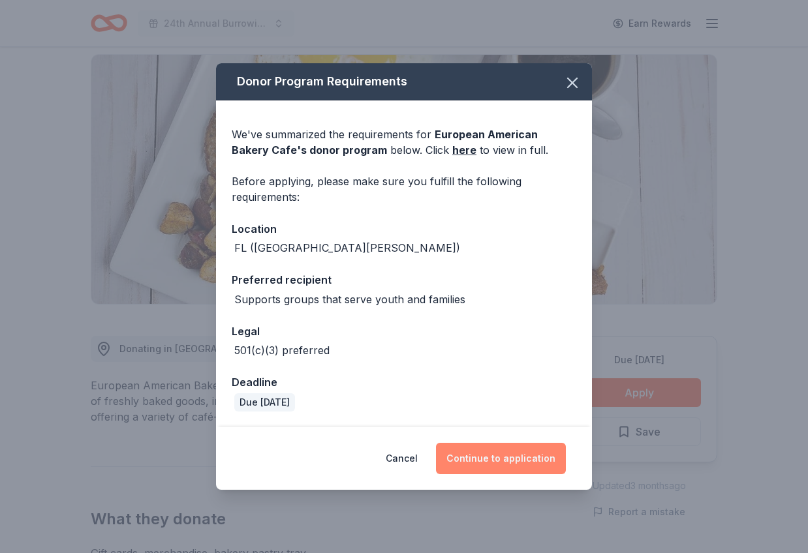
click at [497, 455] on button "Continue to application" at bounding box center [501, 458] width 130 height 31
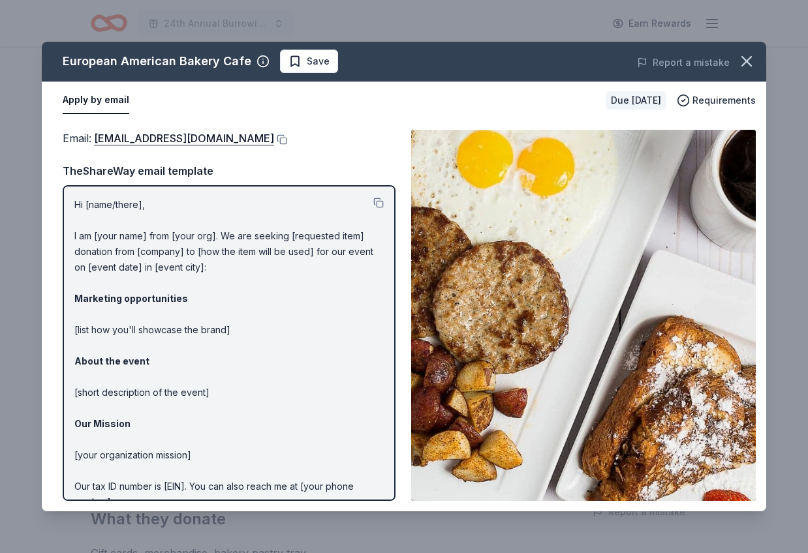
drag, startPoint x: 186, startPoint y: 144, endPoint x: 91, endPoint y: 140, distance: 94.7
click at [92, 140] on div "Email : [EMAIL_ADDRESS][DOMAIN_NAME]" at bounding box center [229, 138] width 333 height 17
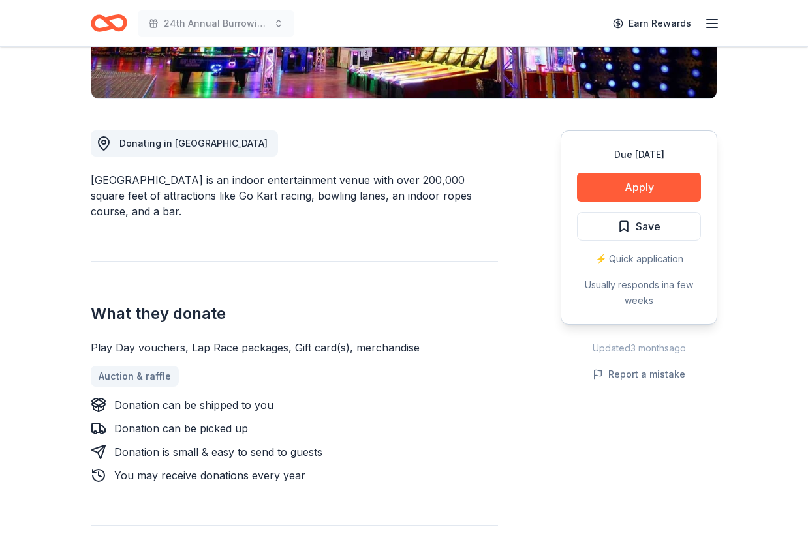
scroll to position [298, 0]
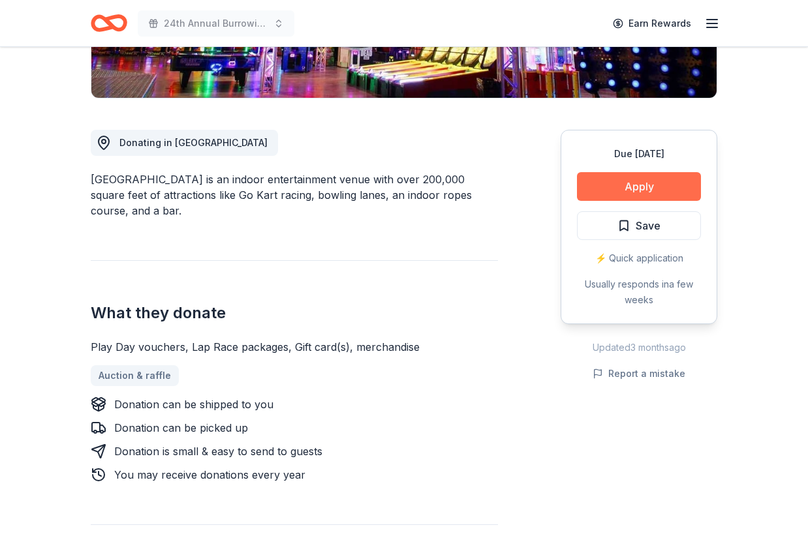
click at [635, 187] on button "Apply" at bounding box center [639, 186] width 124 height 29
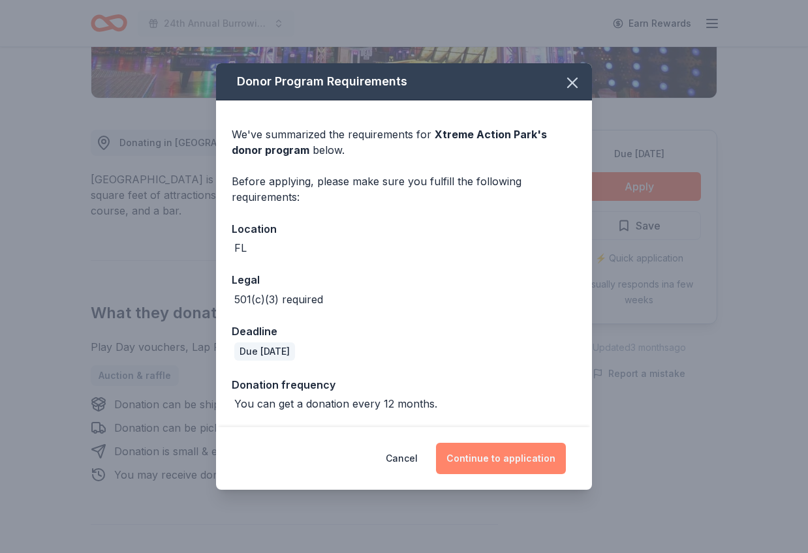
click at [504, 457] on button "Continue to application" at bounding box center [501, 458] width 130 height 31
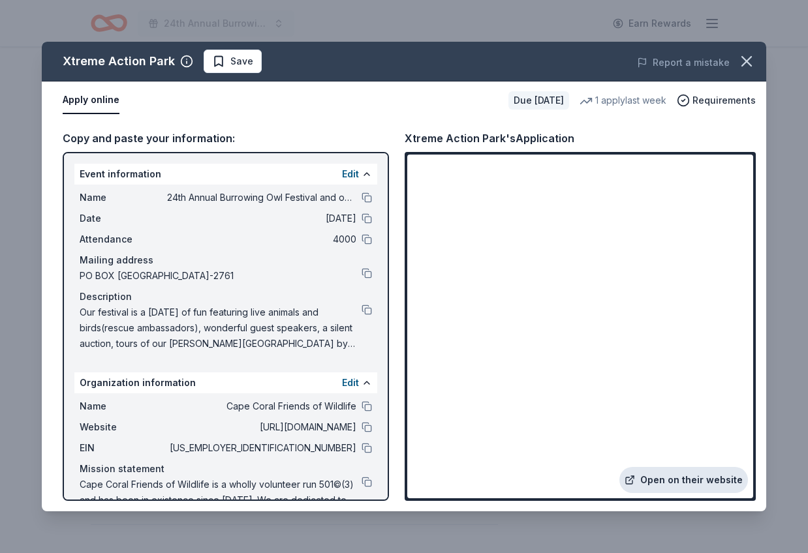
click at [715, 480] on link "Open on their website" at bounding box center [683, 480] width 129 height 26
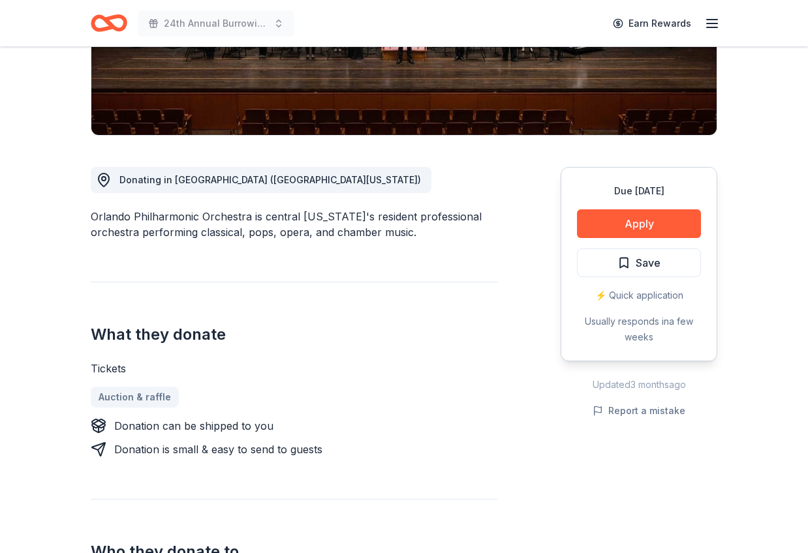
scroll to position [264, 0]
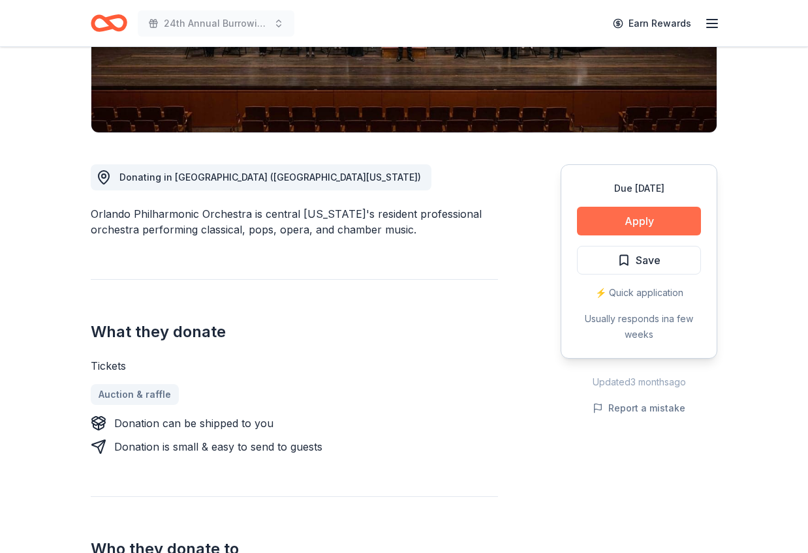
click at [635, 223] on button "Apply" at bounding box center [639, 221] width 124 height 29
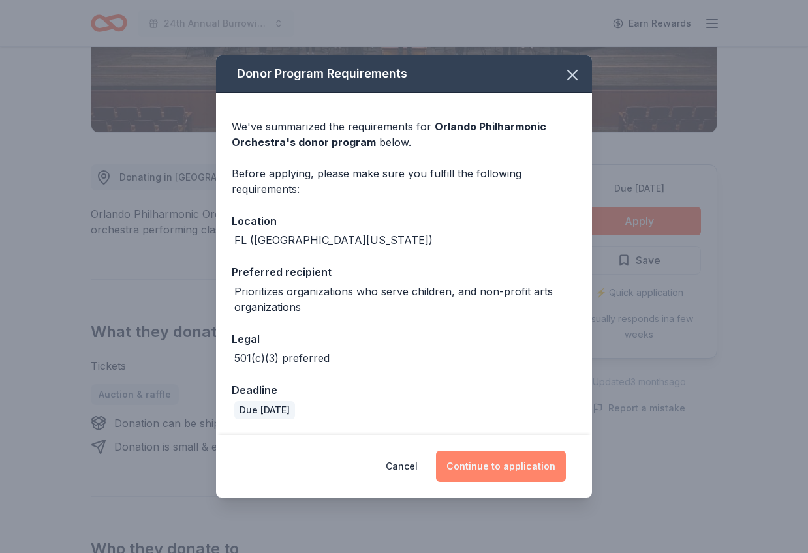
click at [514, 468] on button "Continue to application" at bounding box center [501, 466] width 130 height 31
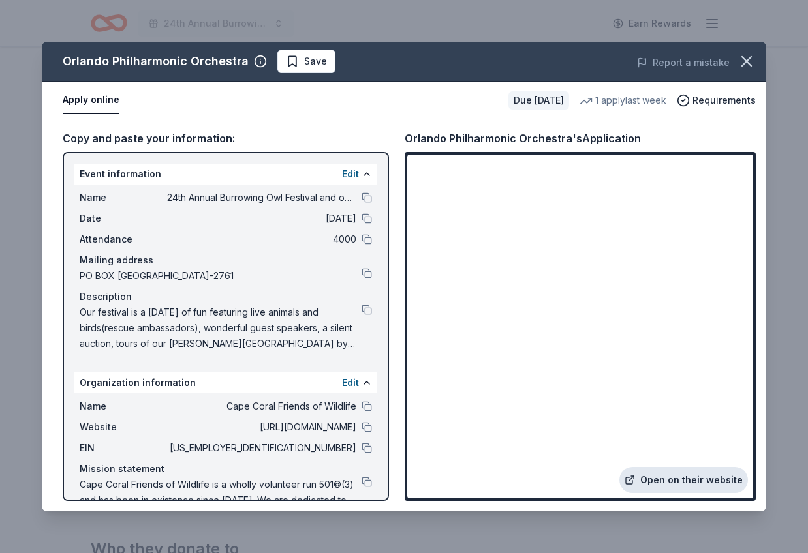
click at [690, 482] on link "Open on their website" at bounding box center [683, 480] width 129 height 26
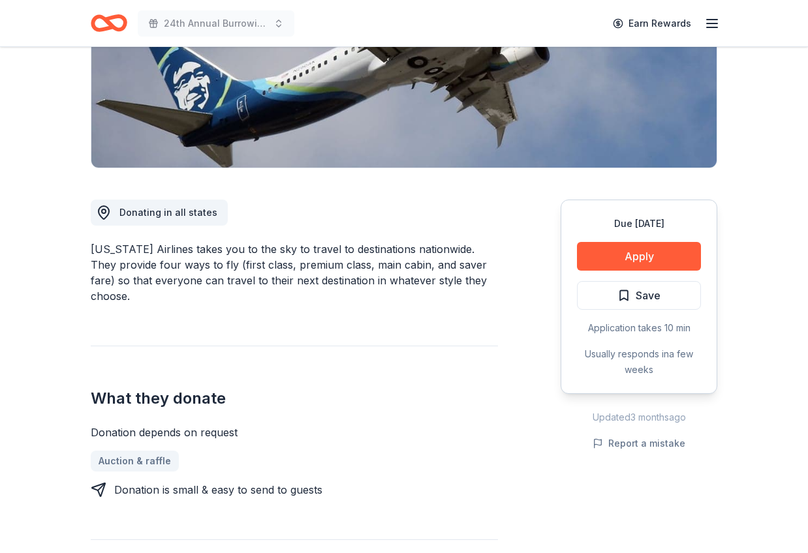
scroll to position [236, 0]
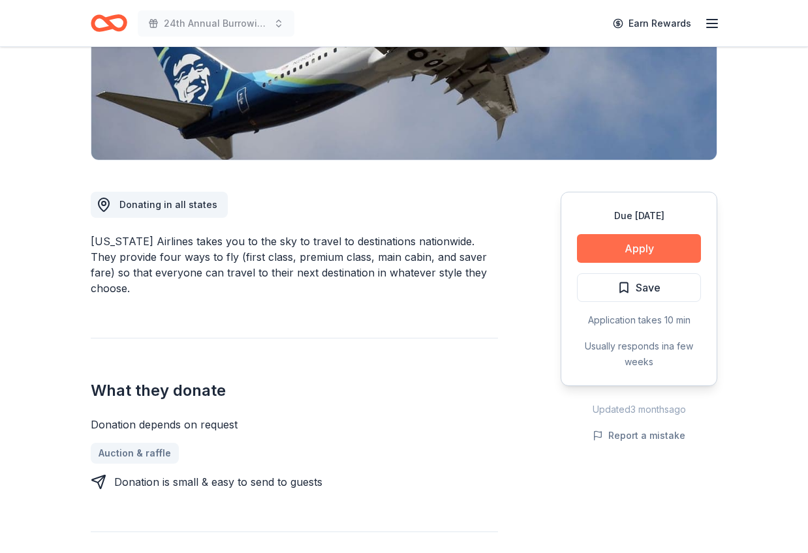
click at [645, 251] on button "Apply" at bounding box center [639, 248] width 124 height 29
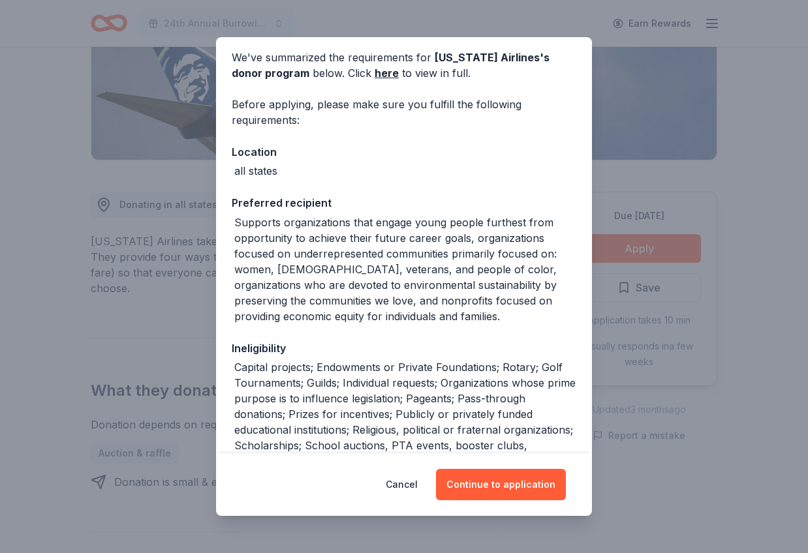
scroll to position [54, 0]
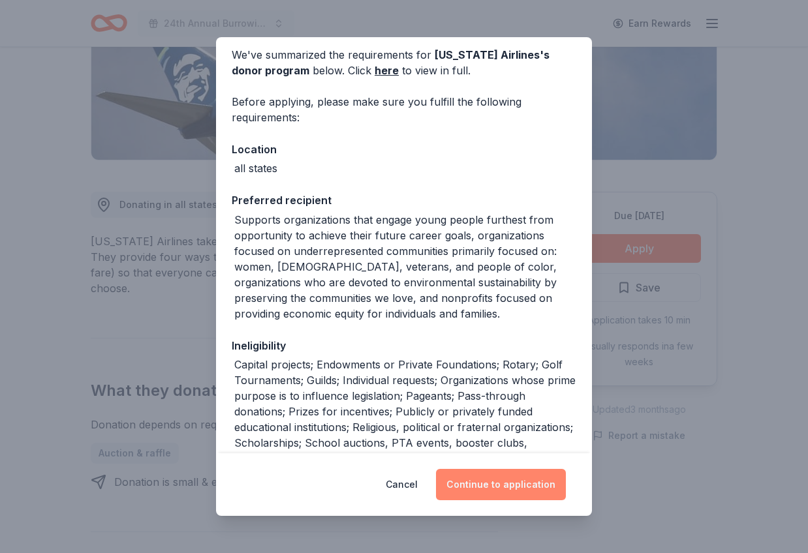
click at [496, 488] on button "Continue to application" at bounding box center [501, 484] width 130 height 31
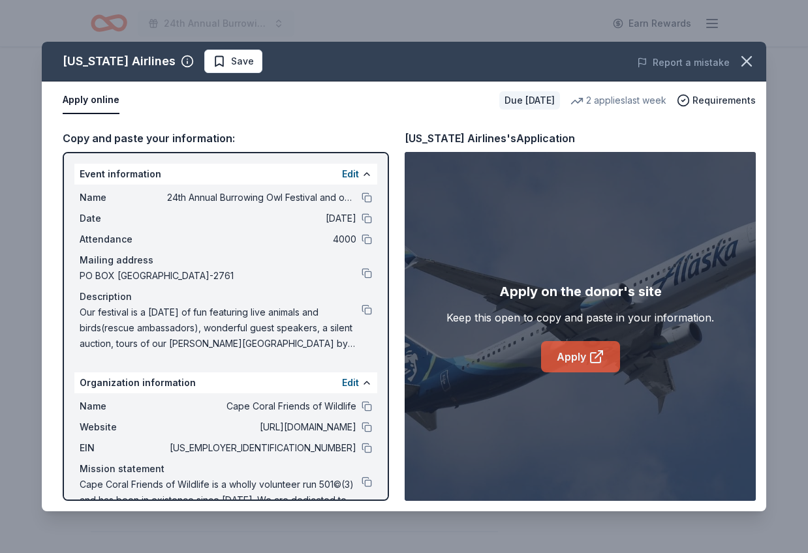
click at [566, 358] on link "Apply" at bounding box center [580, 356] width 79 height 31
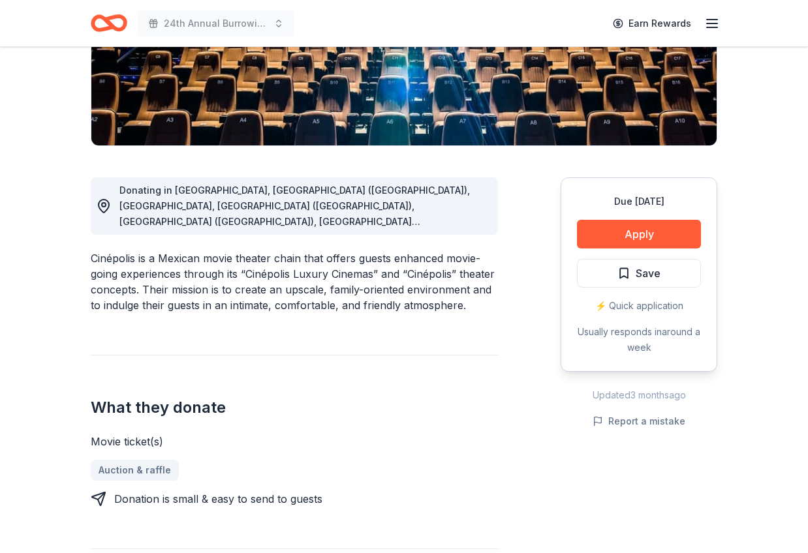
scroll to position [255, 0]
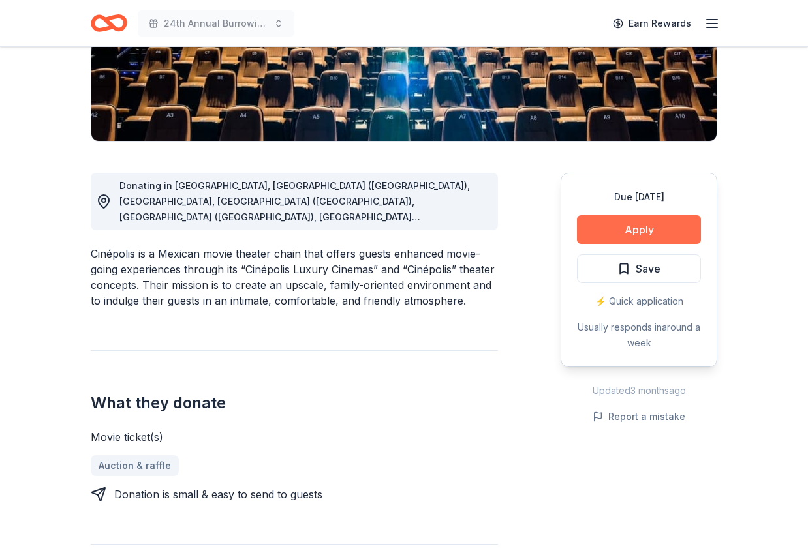
click at [646, 235] on button "Apply" at bounding box center [639, 229] width 124 height 29
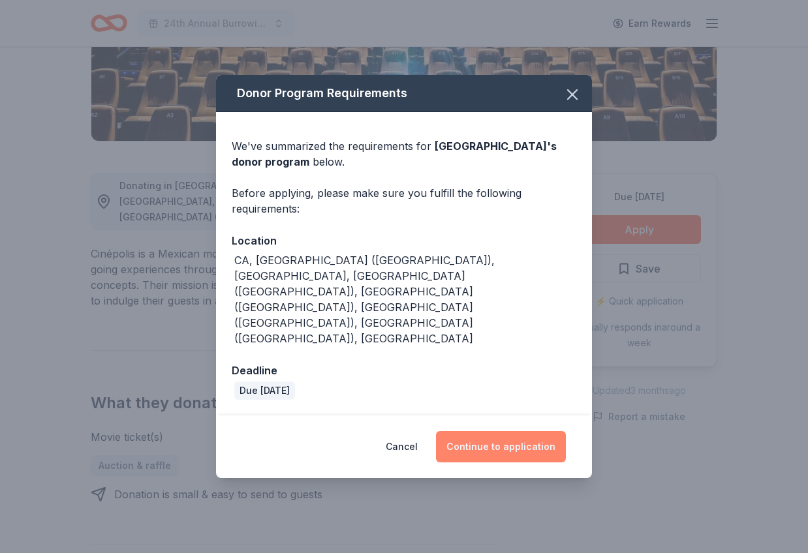
click at [531, 431] on button "Continue to application" at bounding box center [501, 446] width 130 height 31
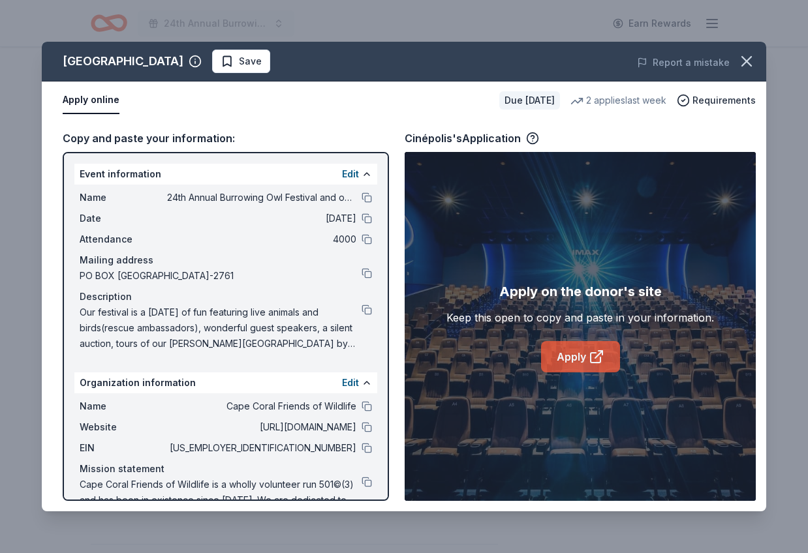
click at [563, 364] on link "Apply" at bounding box center [580, 356] width 79 height 31
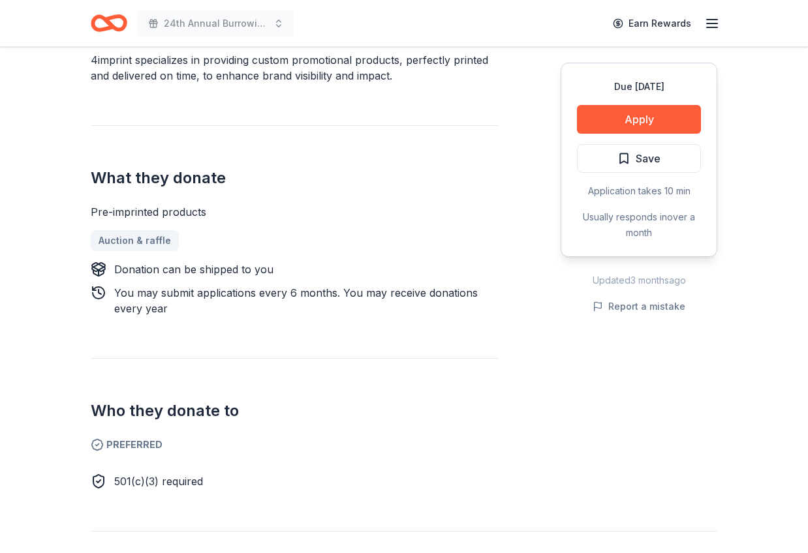
scroll to position [417, 0]
click at [642, 119] on button "Apply" at bounding box center [639, 119] width 124 height 29
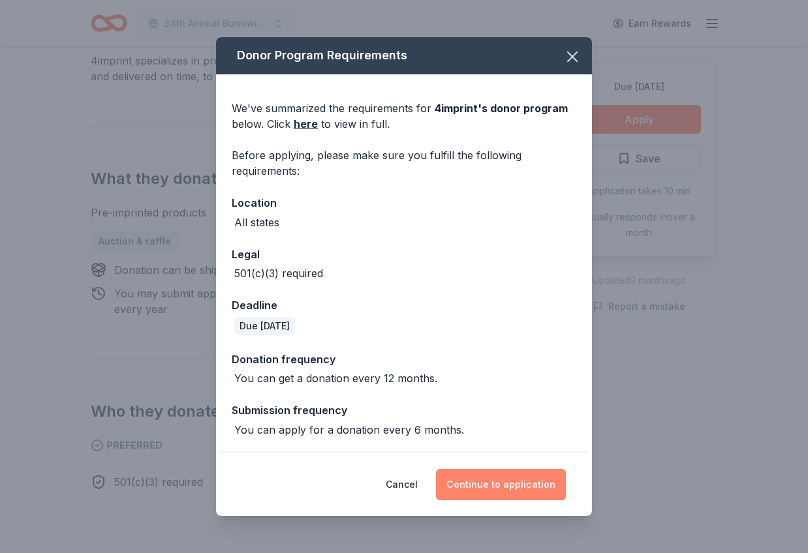
click at [505, 493] on button "Continue to application" at bounding box center [501, 484] width 130 height 31
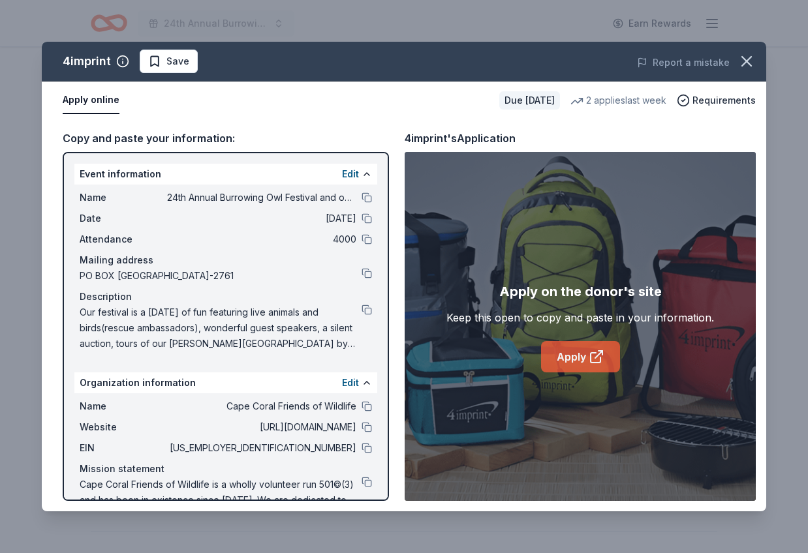
click at [567, 359] on link "Apply" at bounding box center [580, 356] width 79 height 31
click at [572, 365] on link "Apply" at bounding box center [580, 356] width 79 height 31
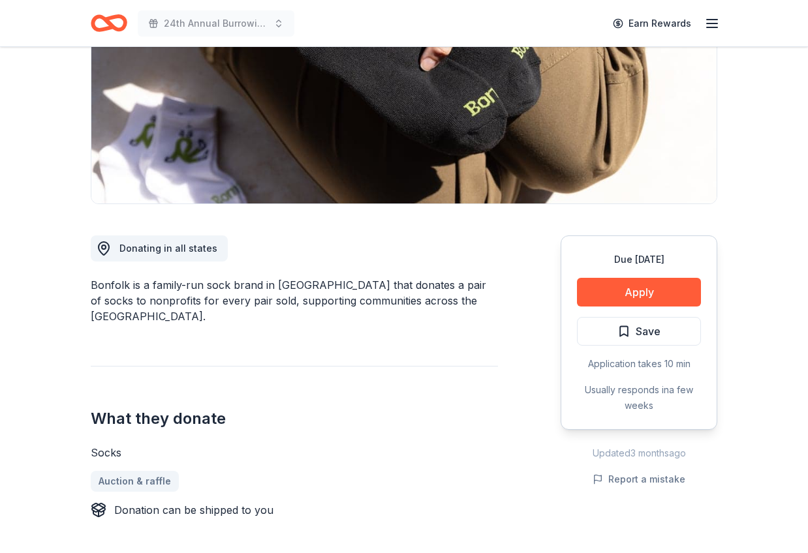
scroll to position [197, 0]
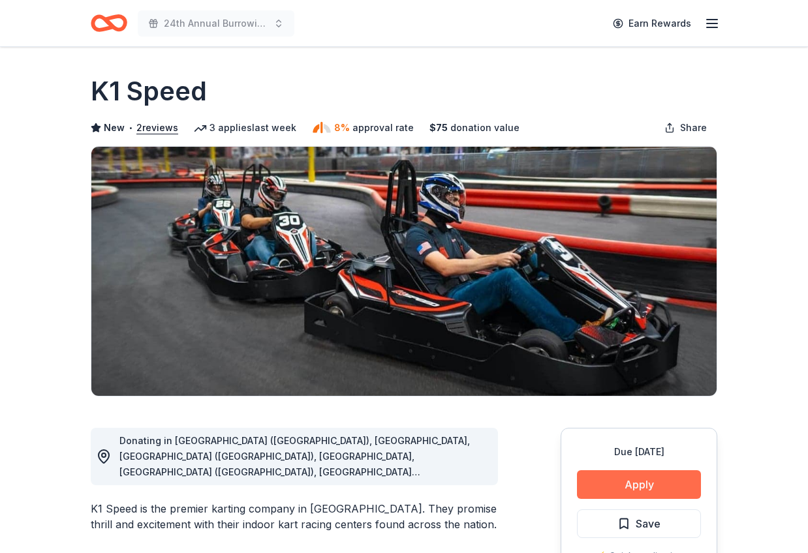
click at [625, 484] on button "Apply" at bounding box center [639, 485] width 124 height 29
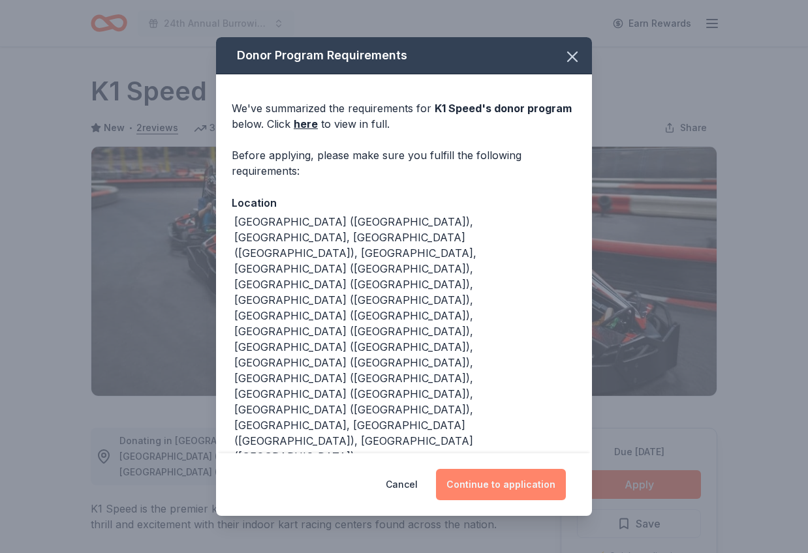
click at [501, 469] on button "Continue to application" at bounding box center [501, 484] width 130 height 31
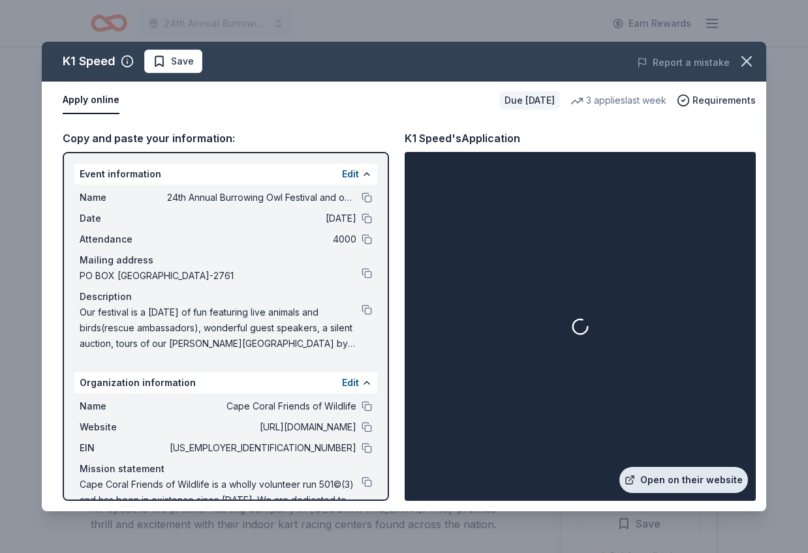
click at [688, 479] on link "Open on their website" at bounding box center [683, 480] width 129 height 26
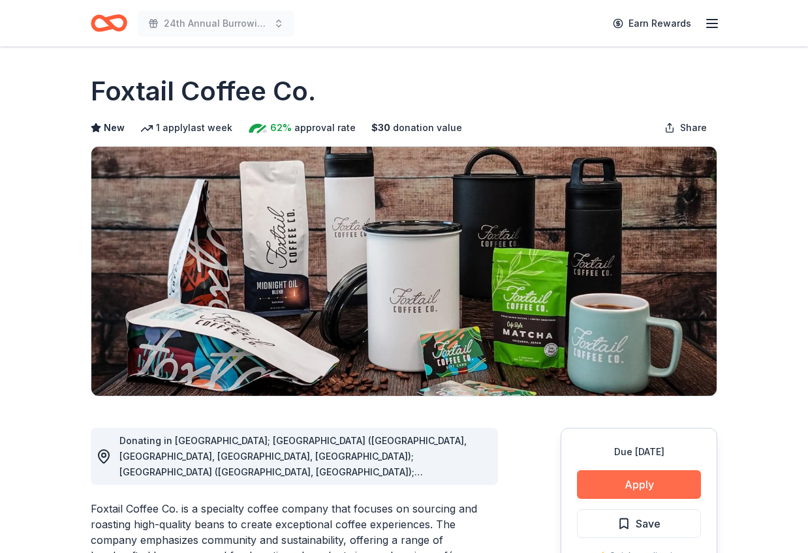
click at [632, 491] on button "Apply" at bounding box center [639, 485] width 124 height 29
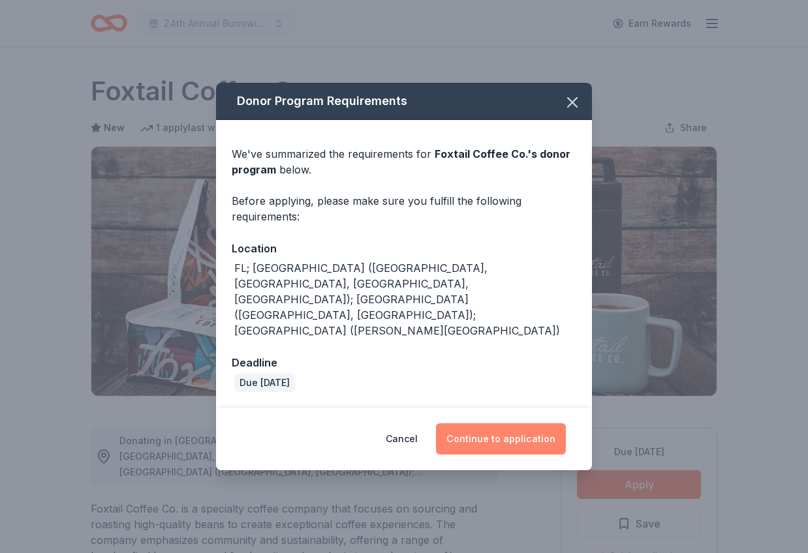
click at [493, 424] on button "Continue to application" at bounding box center [501, 439] width 130 height 31
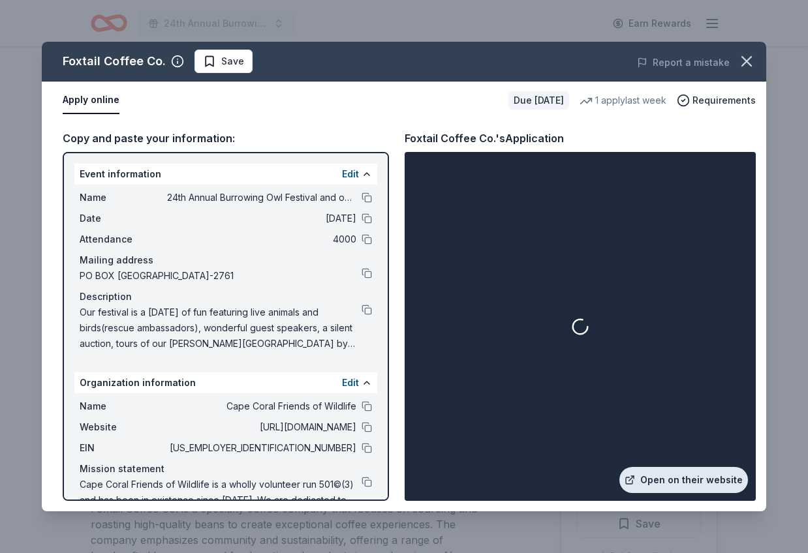
click at [707, 480] on link "Open on their website" at bounding box center [683, 480] width 129 height 26
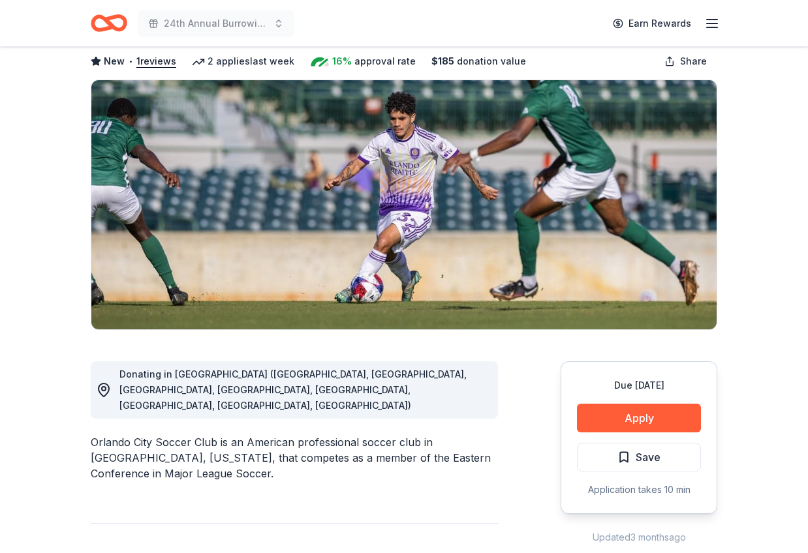
scroll to position [68, 0]
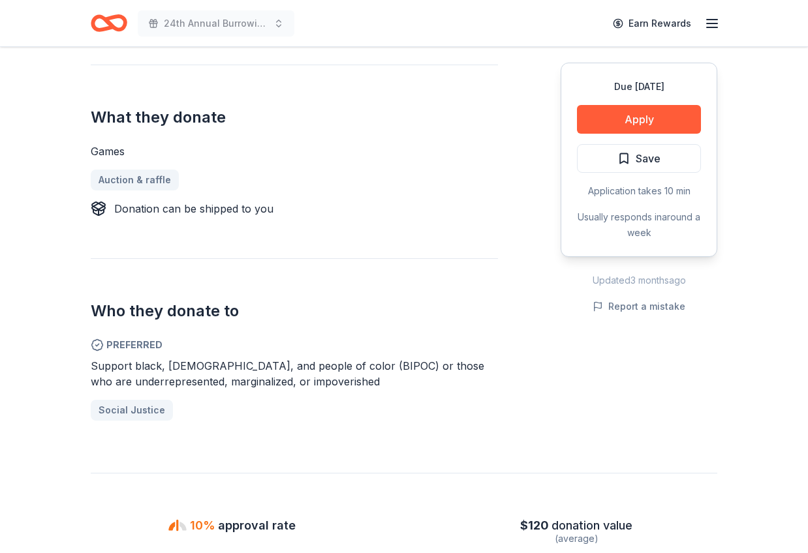
scroll to position [492, 0]
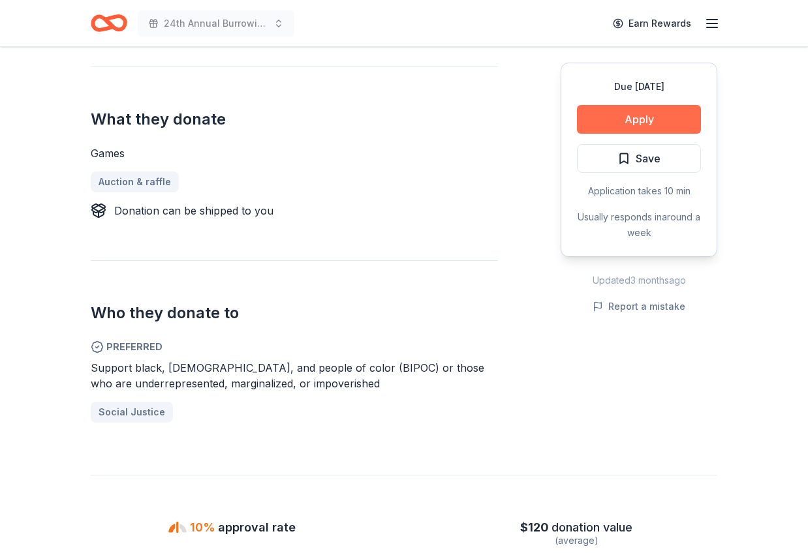
click at [640, 119] on button "Apply" at bounding box center [639, 119] width 124 height 29
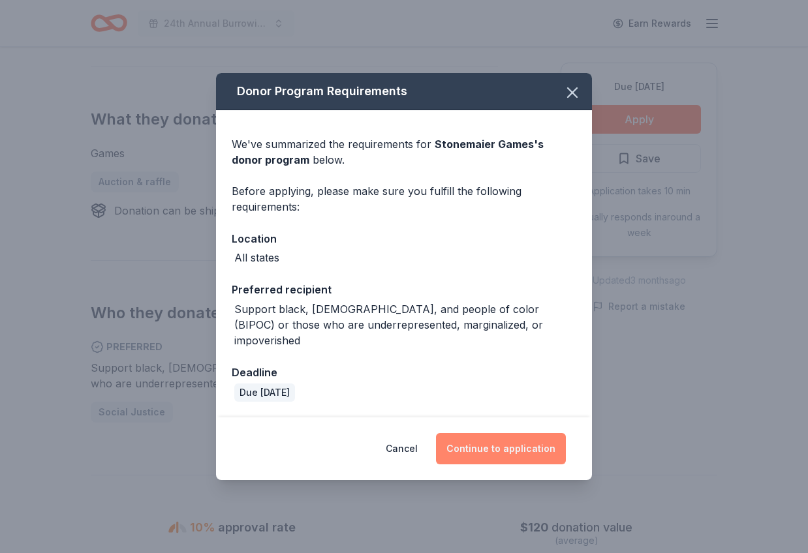
click at [505, 441] on button "Continue to application" at bounding box center [501, 448] width 130 height 31
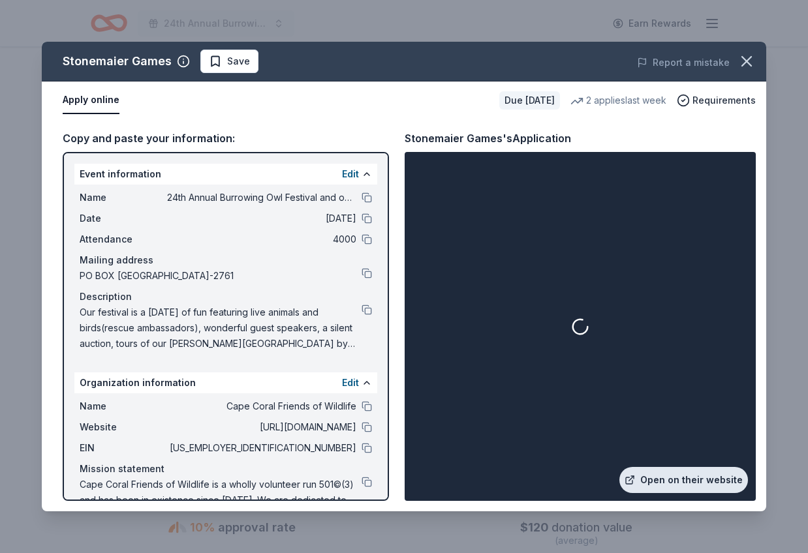
click at [672, 477] on link "Open on their website" at bounding box center [683, 480] width 129 height 26
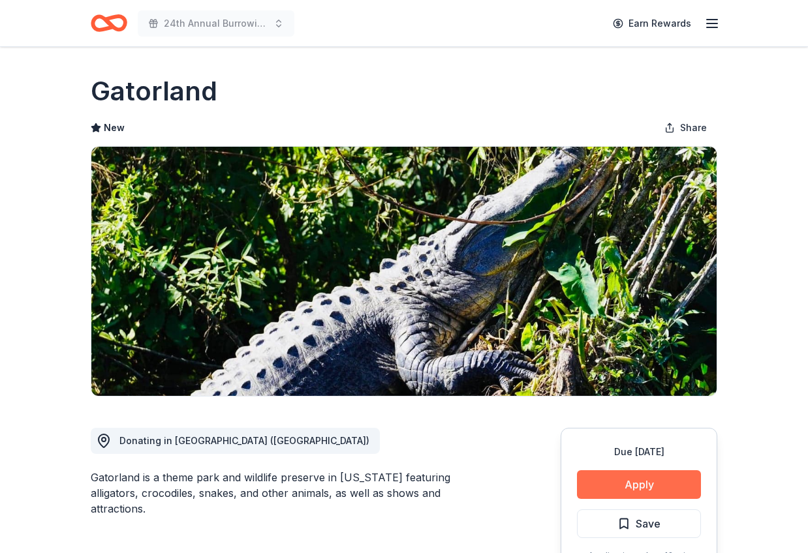
click at [639, 486] on button "Apply" at bounding box center [639, 485] width 124 height 29
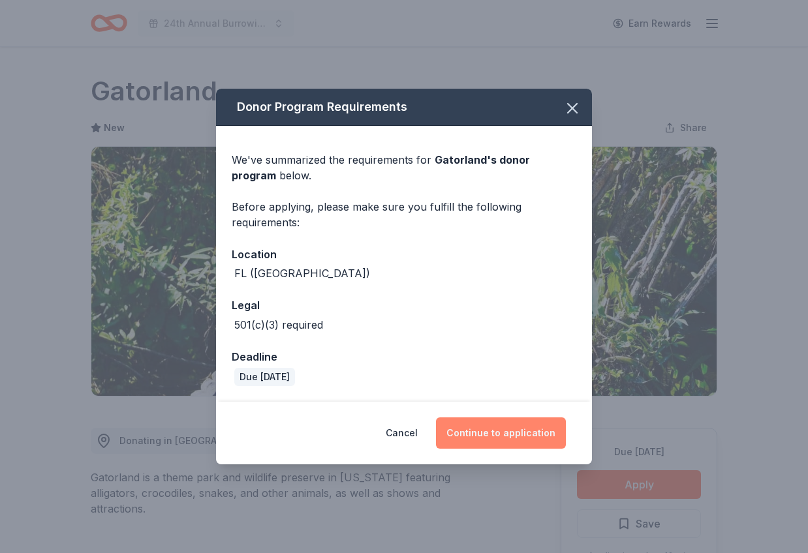
click at [492, 436] on button "Continue to application" at bounding box center [501, 433] width 130 height 31
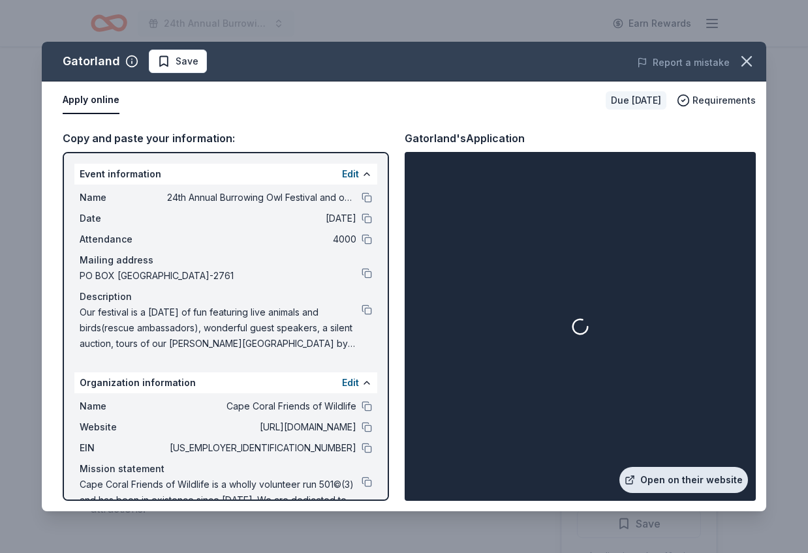
click at [665, 482] on link "Open on their website" at bounding box center [683, 480] width 129 height 26
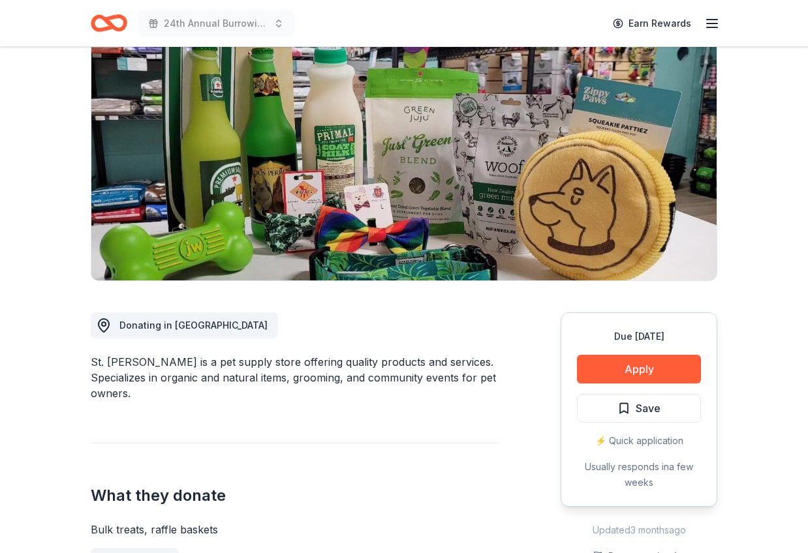
scroll to position [123, 0]
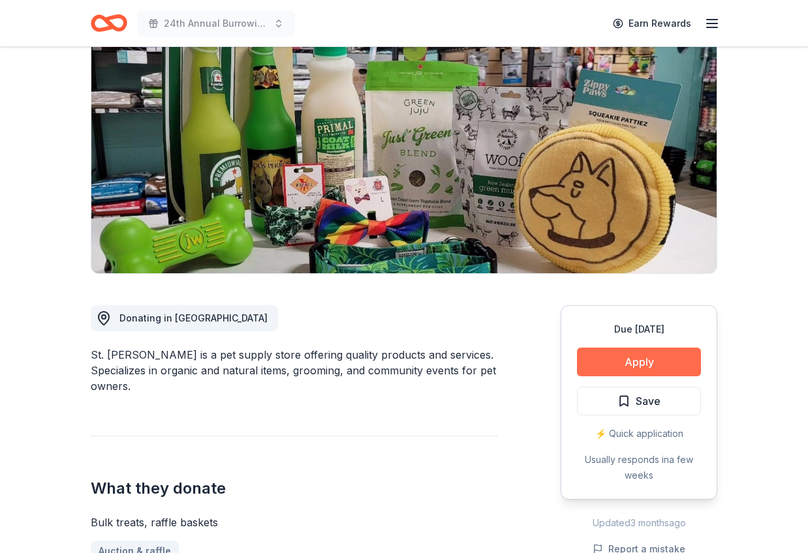
click at [626, 367] on button "Apply" at bounding box center [639, 362] width 124 height 29
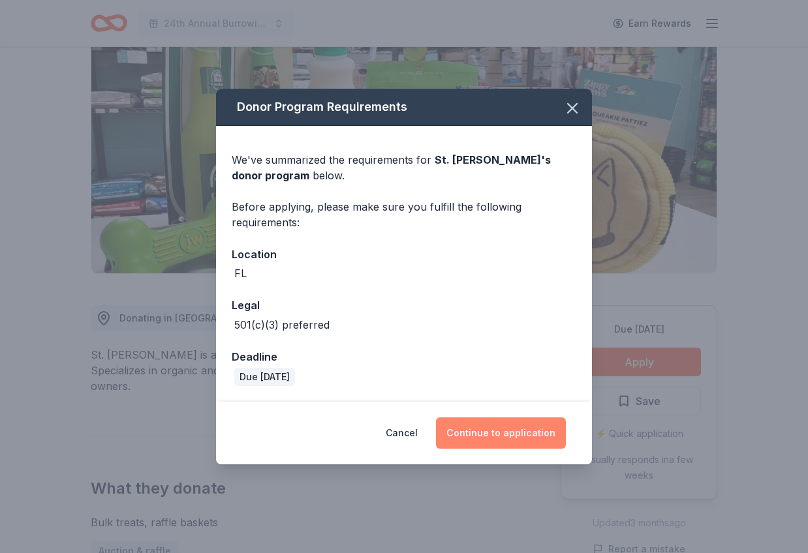
click at [510, 429] on button "Continue to application" at bounding box center [501, 433] width 130 height 31
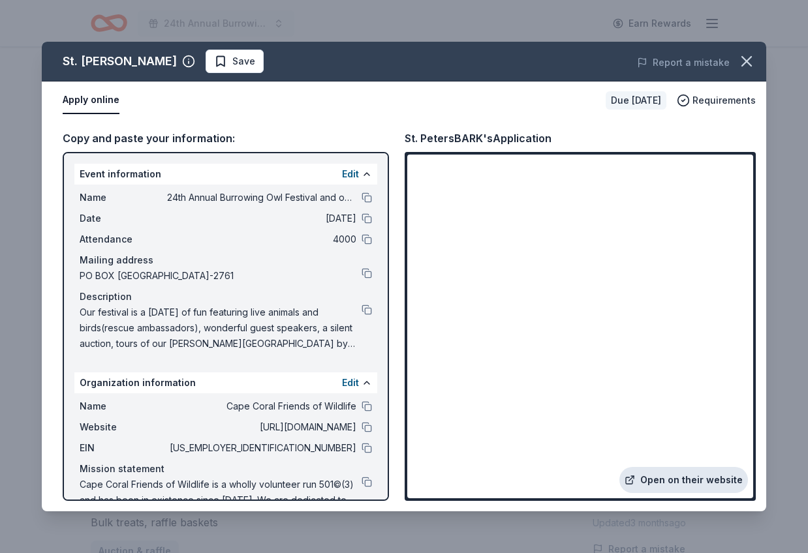
click at [695, 478] on link "Open on their website" at bounding box center [683, 480] width 129 height 26
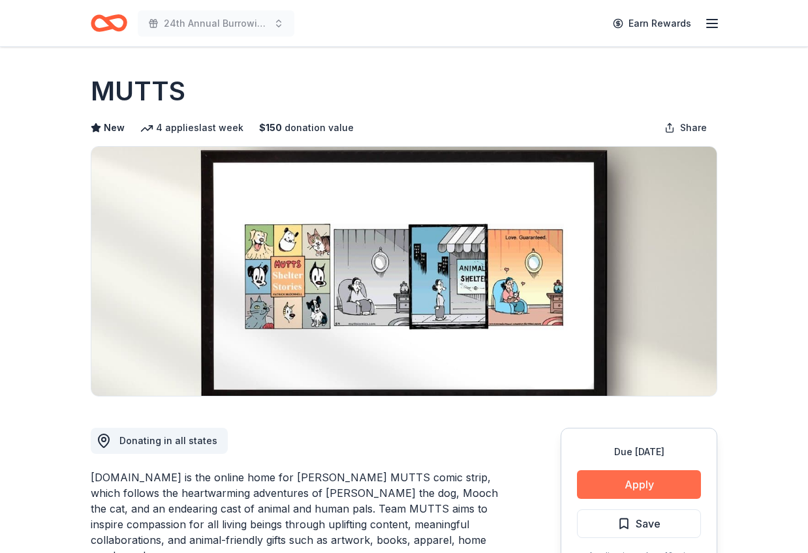
click at [644, 485] on button "Apply" at bounding box center [639, 485] width 124 height 29
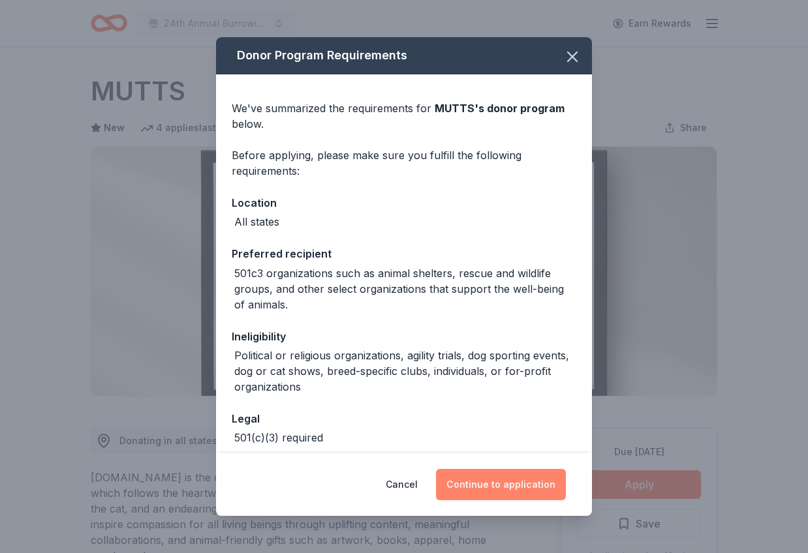
click at [480, 477] on button "Continue to application" at bounding box center [501, 484] width 130 height 31
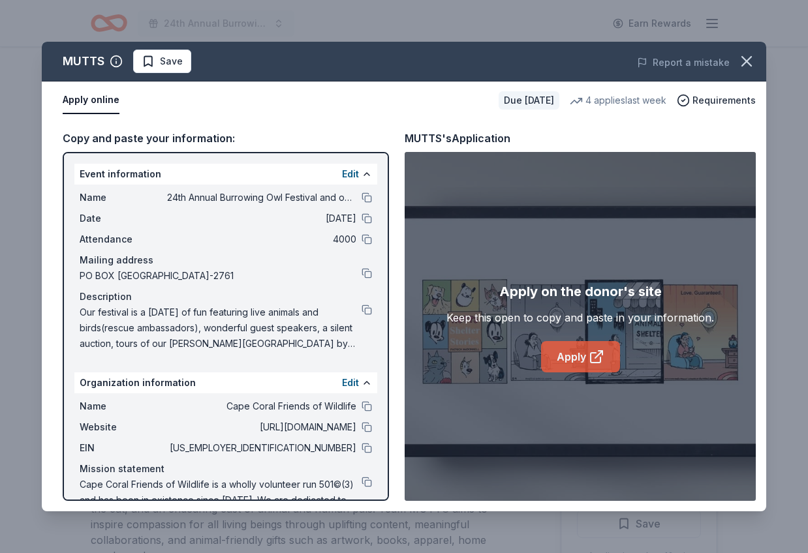
click at [569, 355] on link "Apply" at bounding box center [580, 356] width 79 height 31
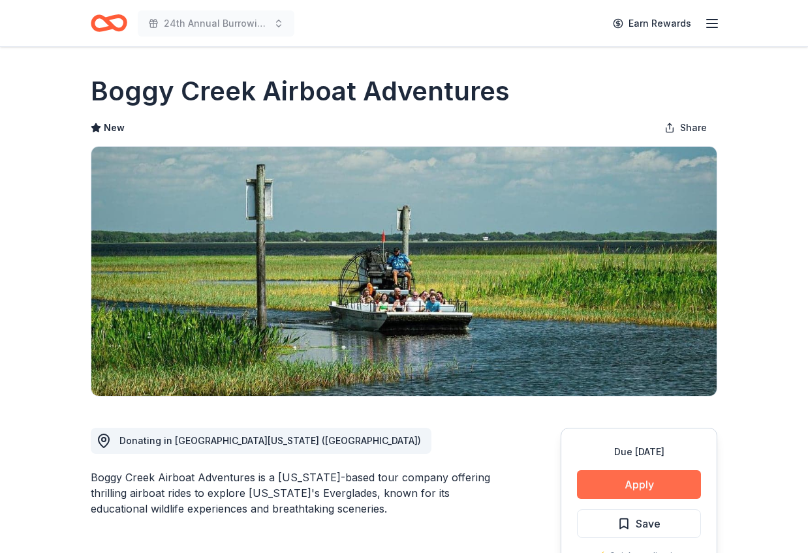
click at [633, 484] on button "Apply" at bounding box center [639, 485] width 124 height 29
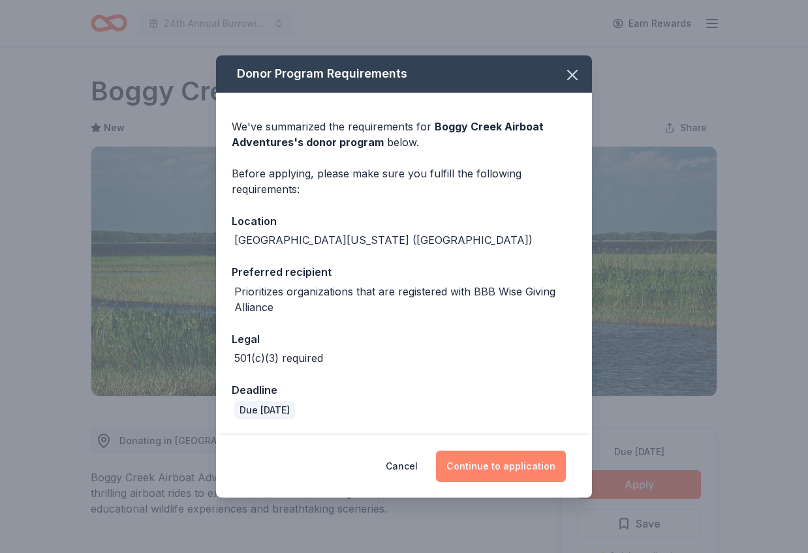
click at [514, 472] on button "Continue to application" at bounding box center [501, 466] width 130 height 31
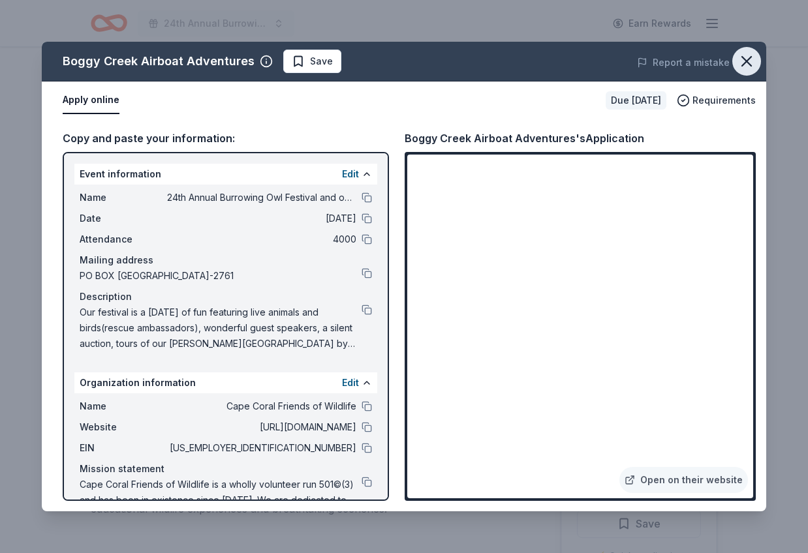
click at [744, 63] on icon "button" at bounding box center [747, 61] width 18 height 18
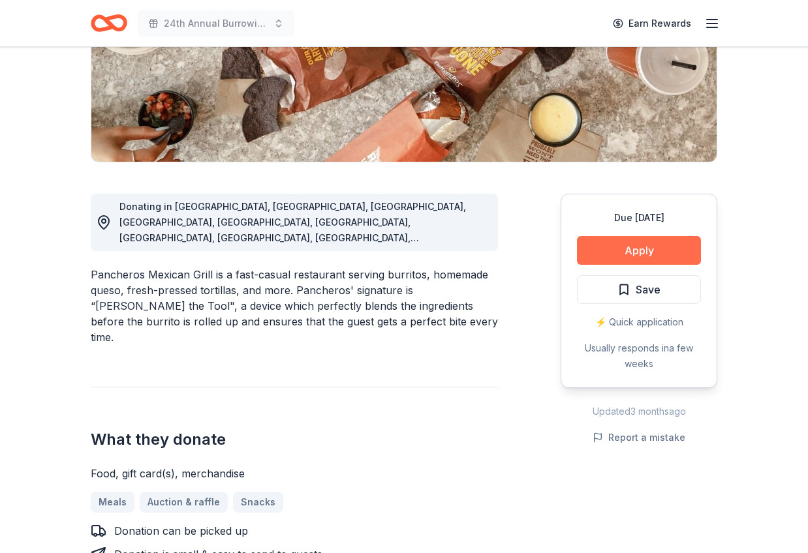
scroll to position [237, 0]
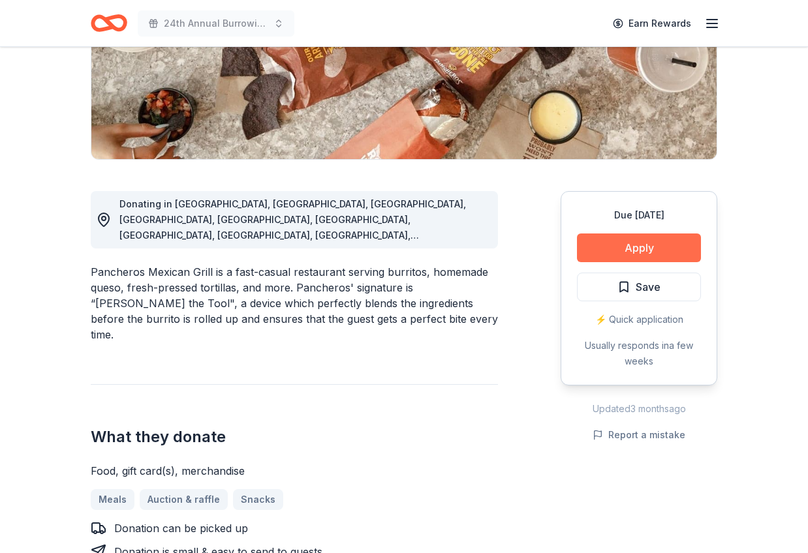
click at [625, 257] on button "Apply" at bounding box center [639, 248] width 124 height 29
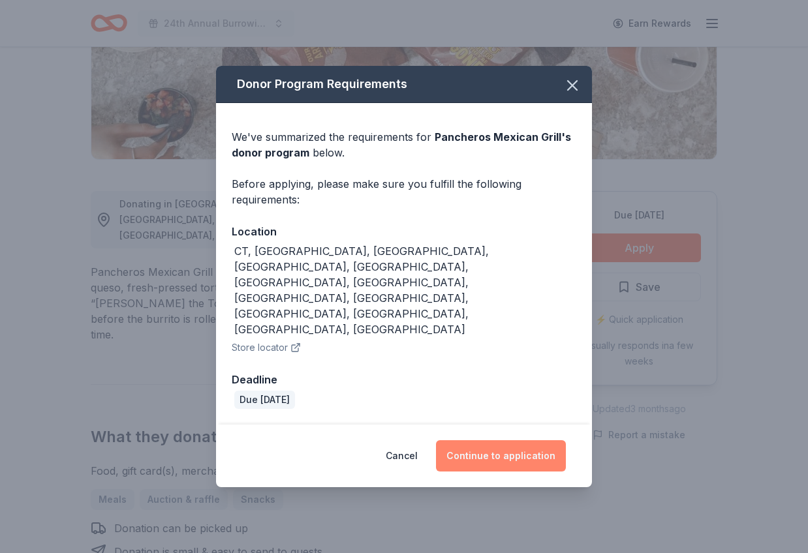
click at [512, 441] on button "Continue to application" at bounding box center [501, 456] width 130 height 31
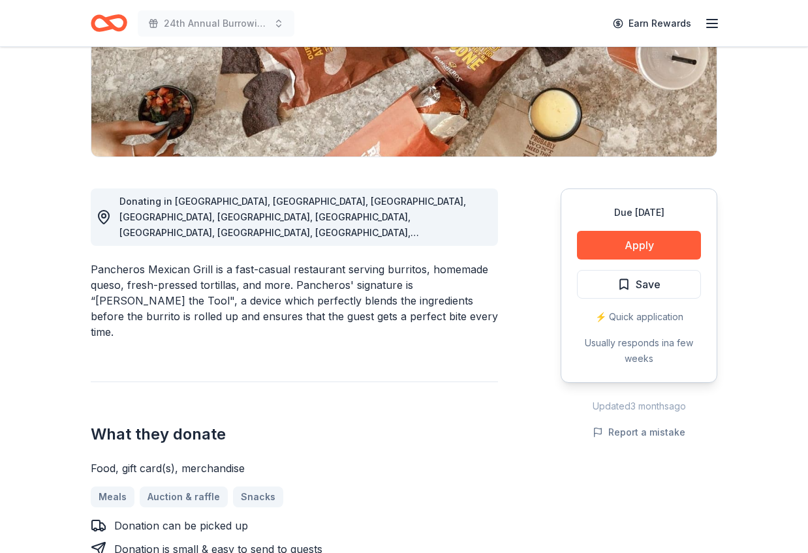
scroll to position [240, 0]
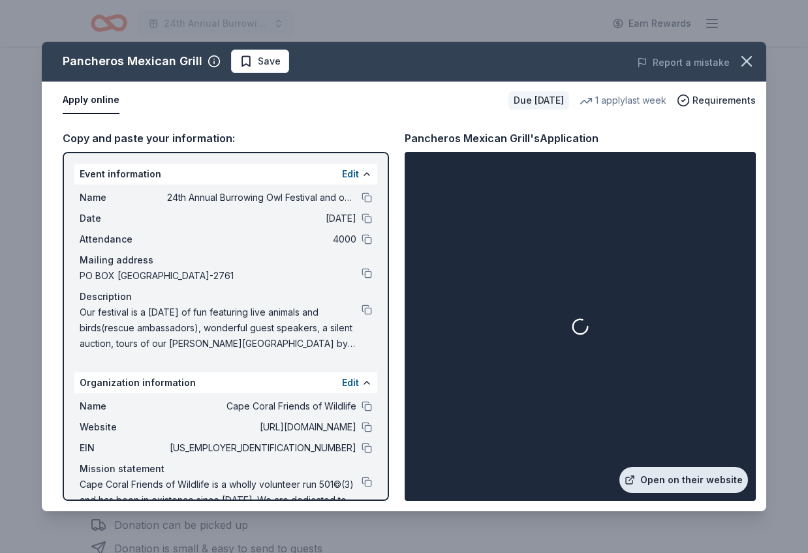
click at [690, 485] on link "Open on their website" at bounding box center [683, 480] width 129 height 26
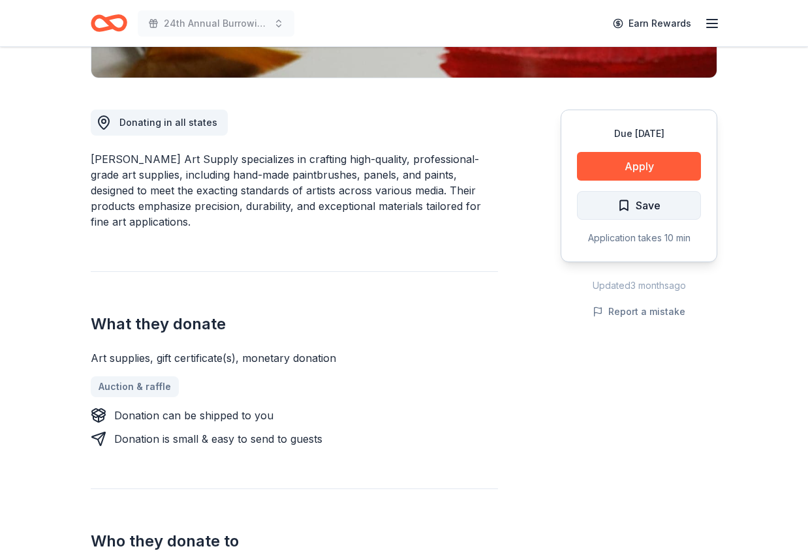
scroll to position [317, 0]
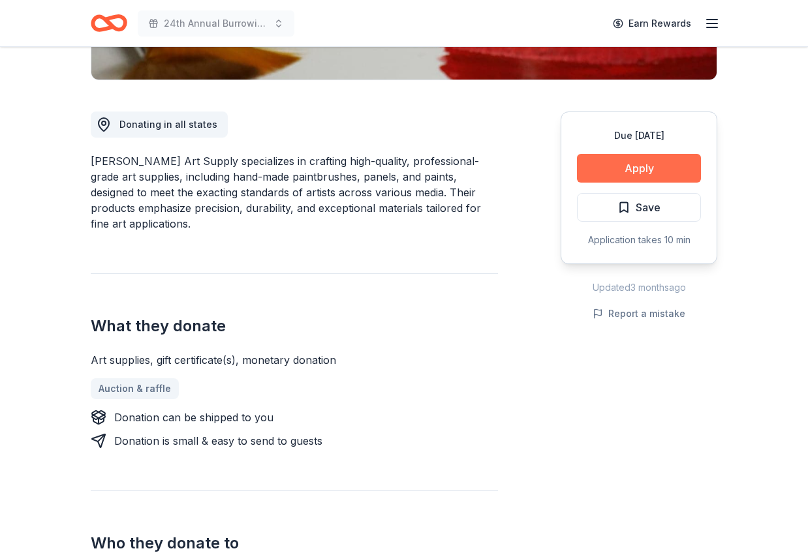
click at [634, 170] on button "Apply" at bounding box center [639, 168] width 124 height 29
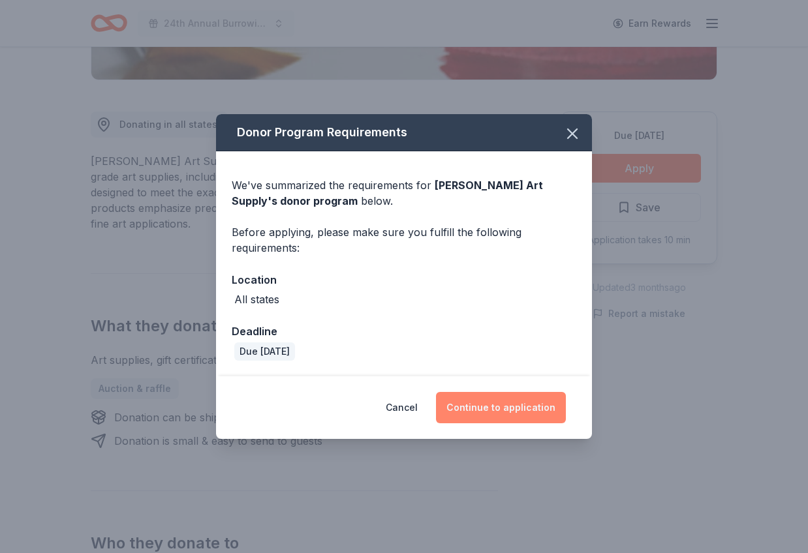
click at [487, 407] on button "Continue to application" at bounding box center [501, 407] width 130 height 31
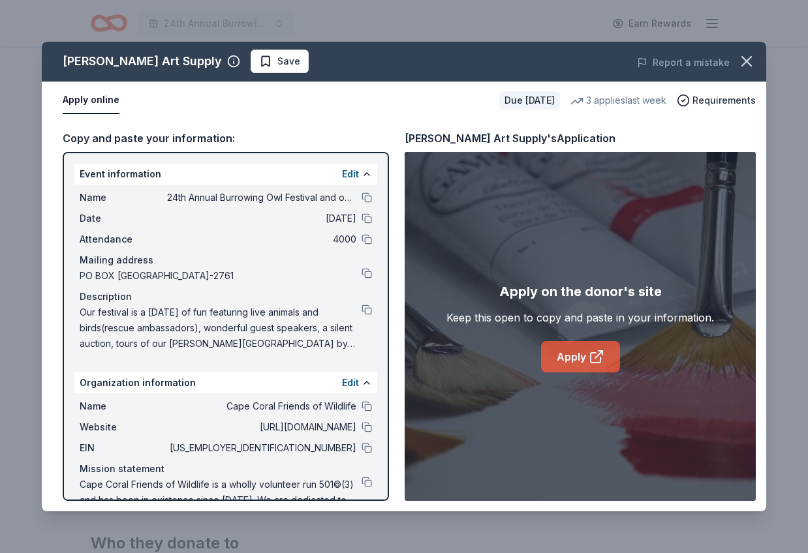
click at [582, 356] on link "Apply" at bounding box center [580, 356] width 79 height 31
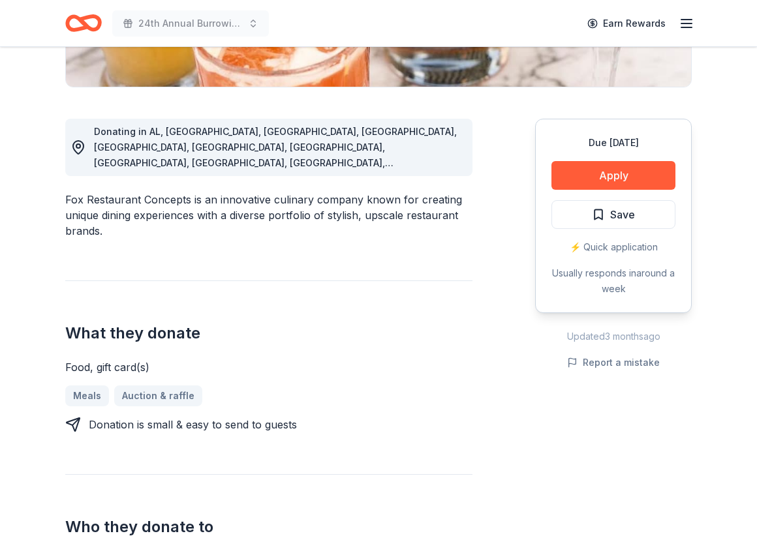
scroll to position [333, 0]
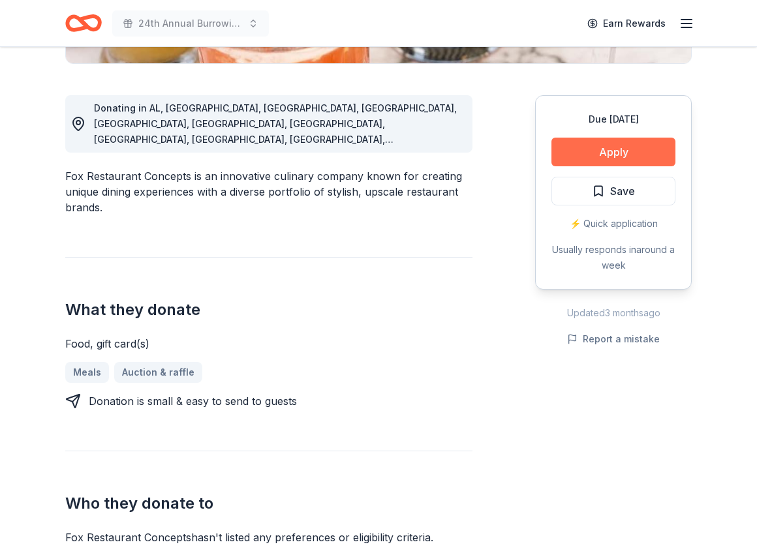
click at [612, 153] on button "Apply" at bounding box center [614, 152] width 124 height 29
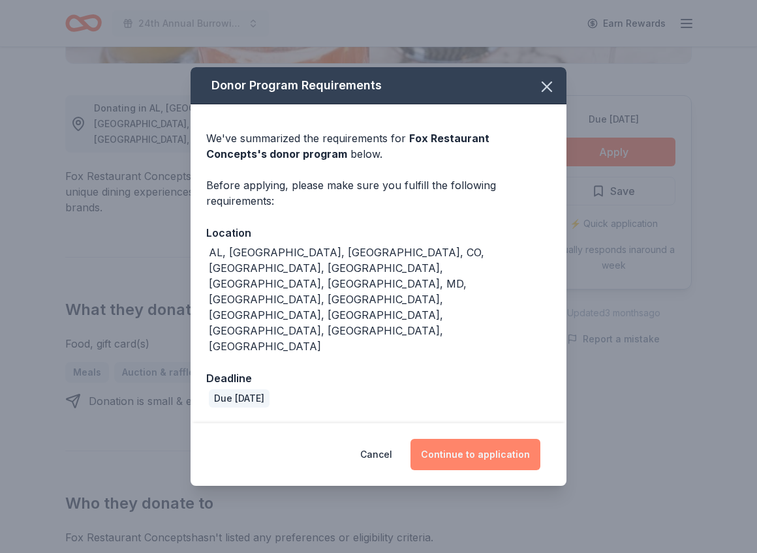
click at [463, 439] on button "Continue to application" at bounding box center [476, 454] width 130 height 31
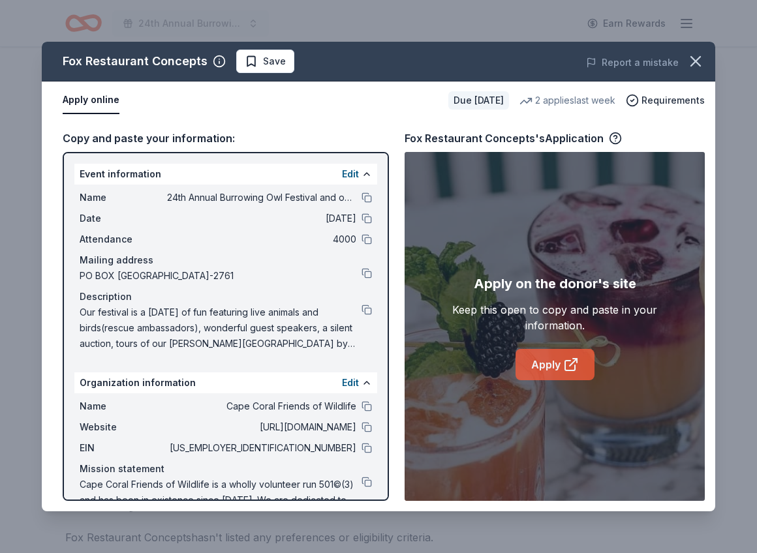
click at [552, 371] on link "Apply" at bounding box center [555, 364] width 79 height 31
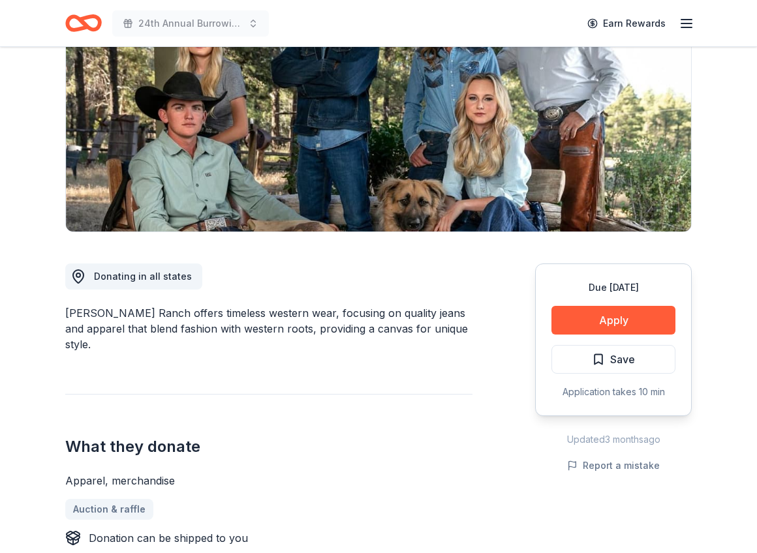
scroll to position [111, 0]
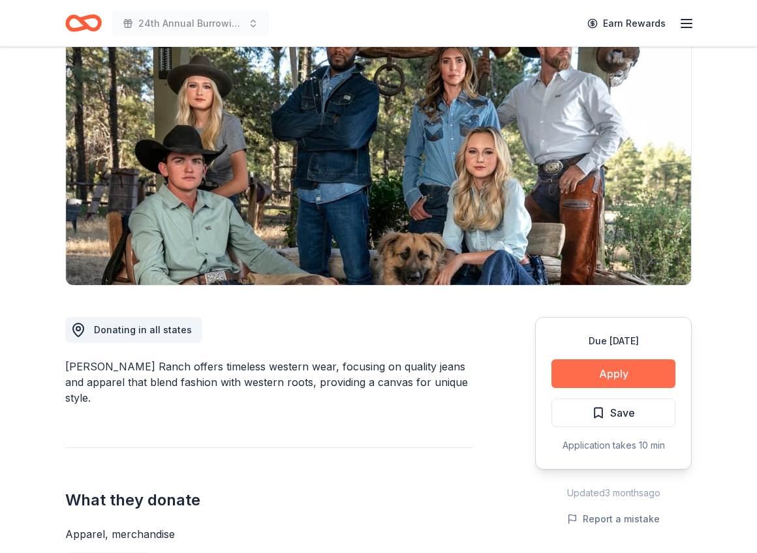
click at [618, 377] on button "Apply" at bounding box center [614, 374] width 124 height 29
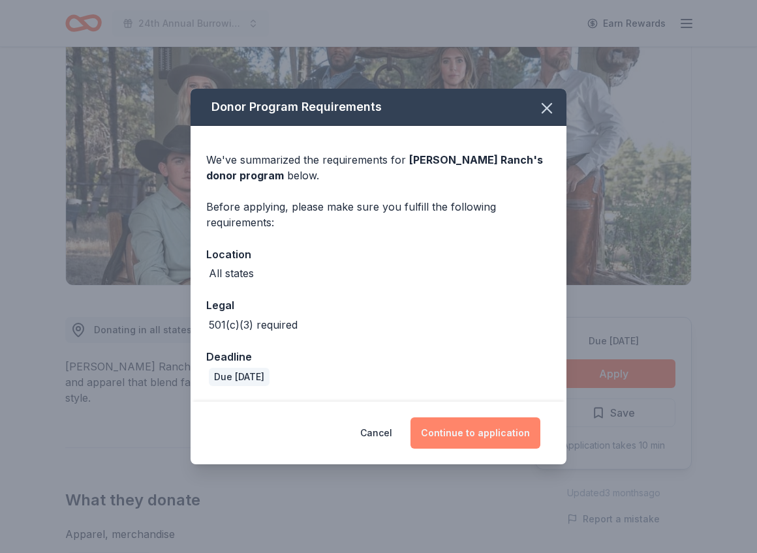
click at [482, 433] on button "Continue to application" at bounding box center [476, 433] width 130 height 31
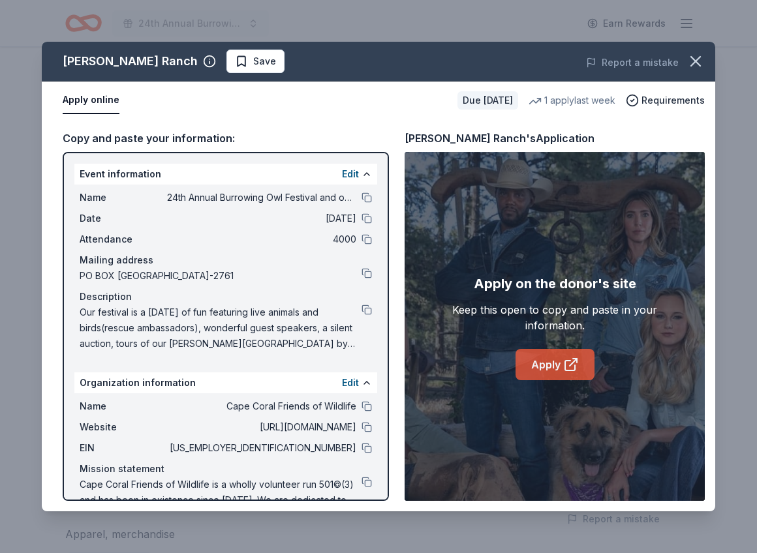
click at [550, 364] on link "Apply" at bounding box center [555, 364] width 79 height 31
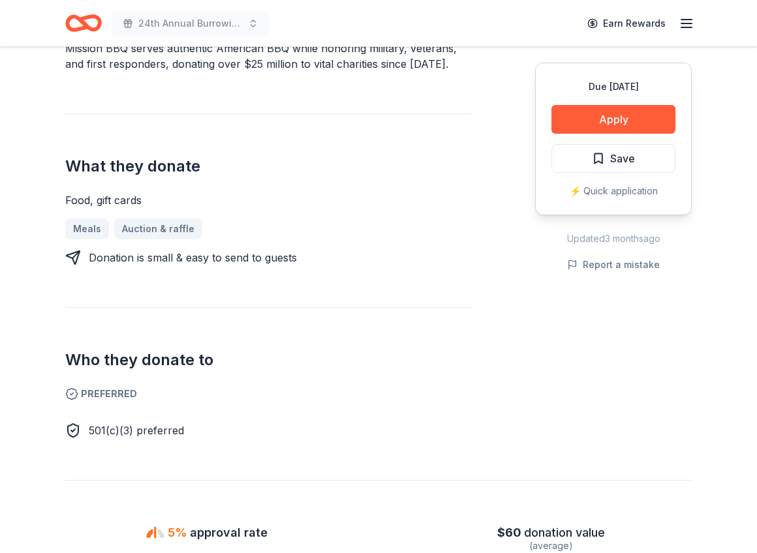
scroll to position [463, 0]
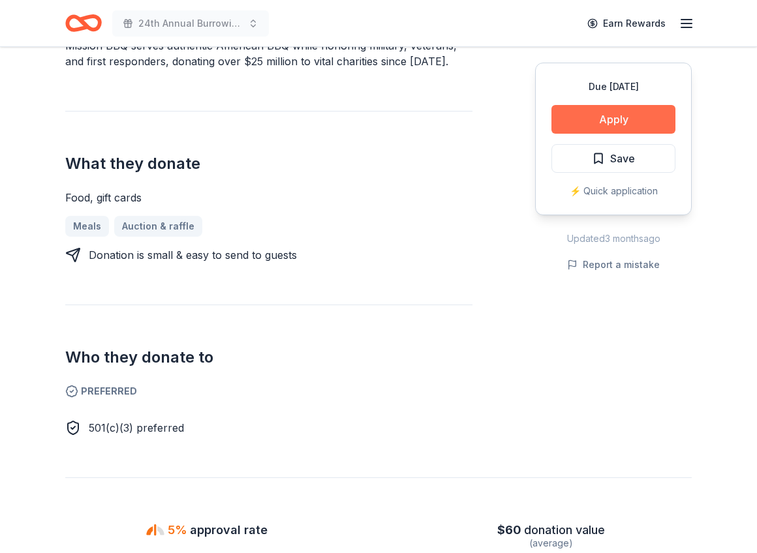
click at [599, 125] on button "Apply" at bounding box center [614, 119] width 124 height 29
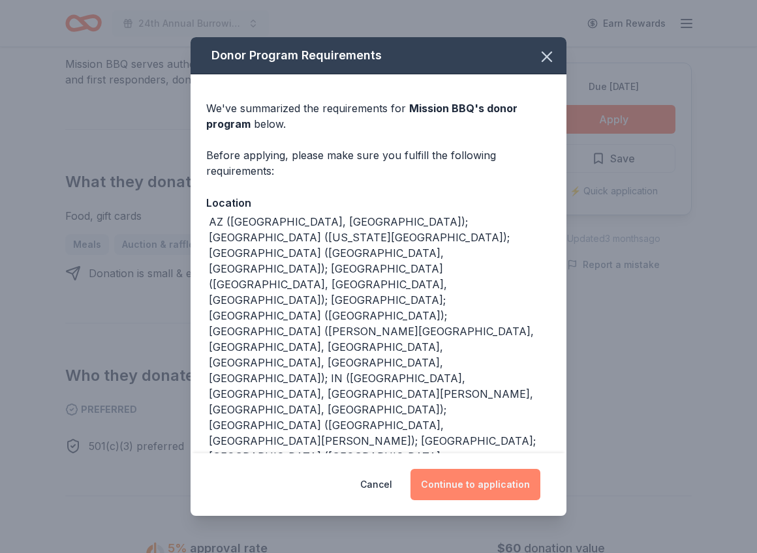
click at [463, 482] on button "Continue to application" at bounding box center [476, 484] width 130 height 31
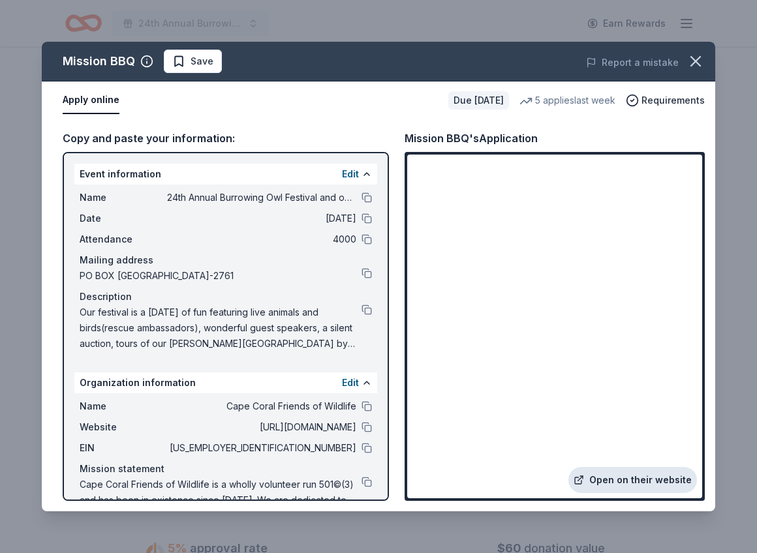
click at [649, 478] on link "Open on their website" at bounding box center [633, 480] width 129 height 26
